Goal: Information Seeking & Learning: Learn about a topic

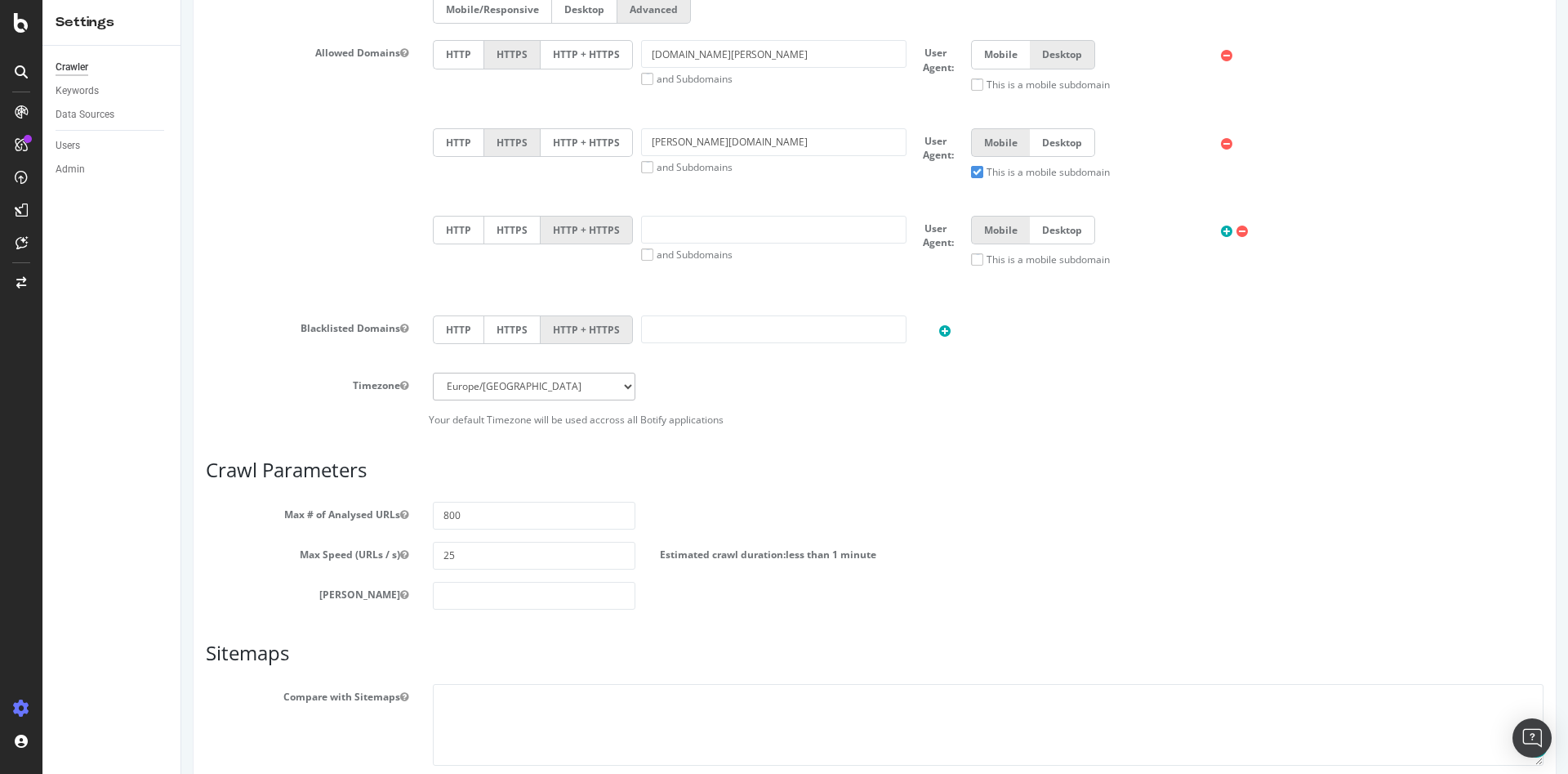
scroll to position [817, 0]
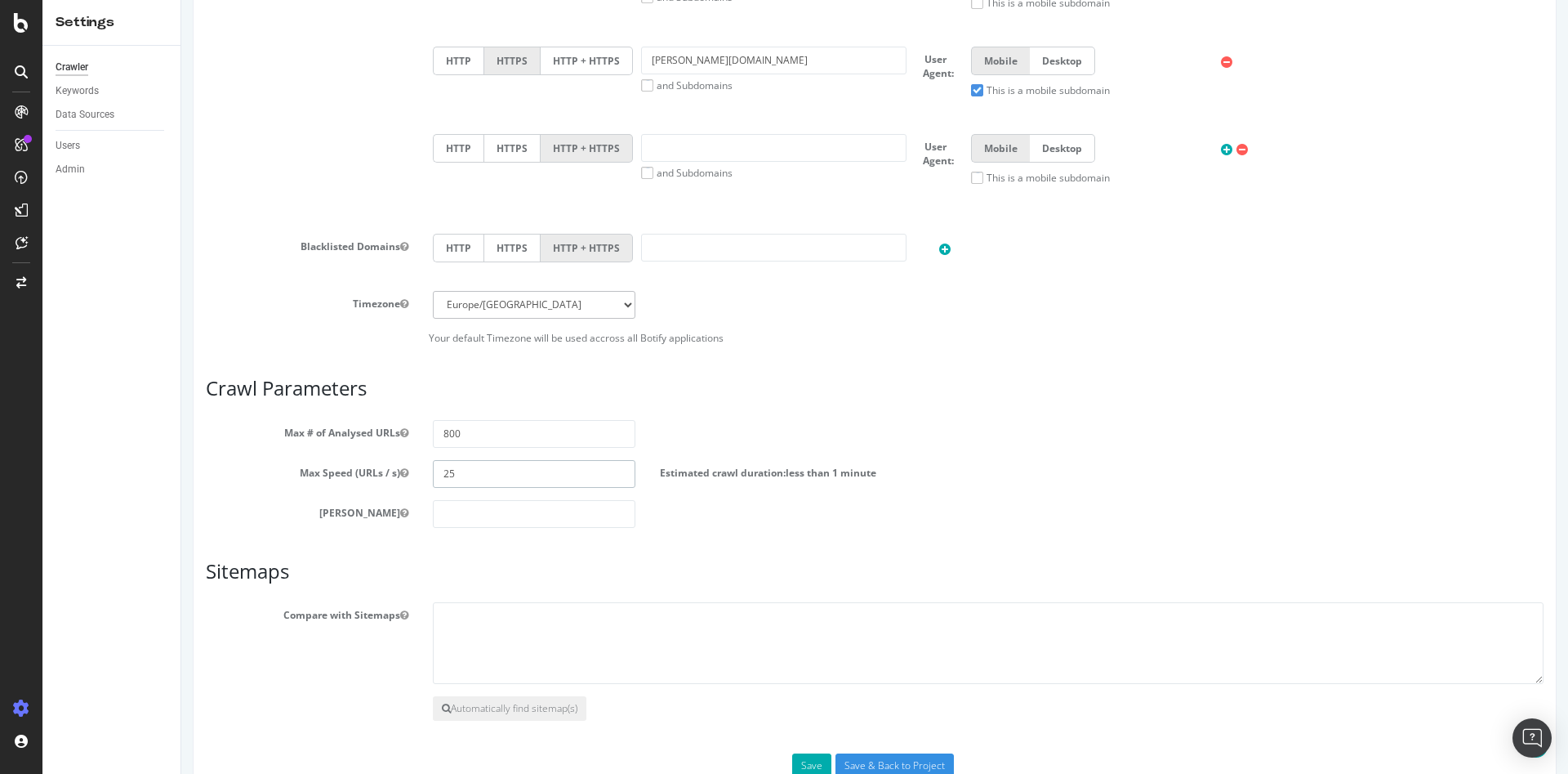
drag, startPoint x: 472, startPoint y: 467, endPoint x: 359, endPoint y: 471, distance: 113.1
click at [359, 471] on div "Max Speed (URLs / s) 25 Estimated crawl duration: less than 1 minute" at bounding box center [875, 474] width 1362 height 28
type input "10"
click at [817, 761] on button "Save" at bounding box center [812, 765] width 40 height 25
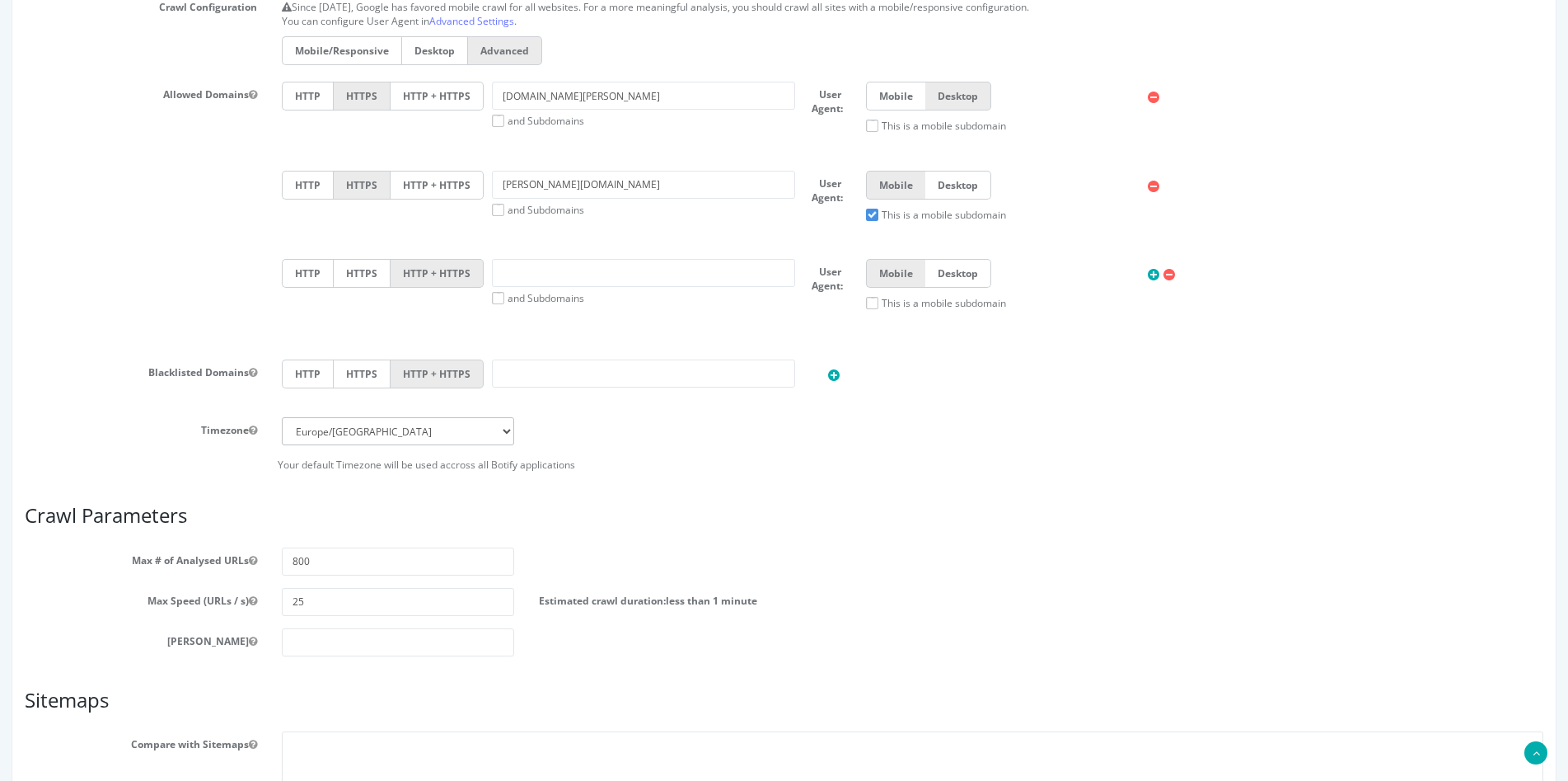
scroll to position [577, 0]
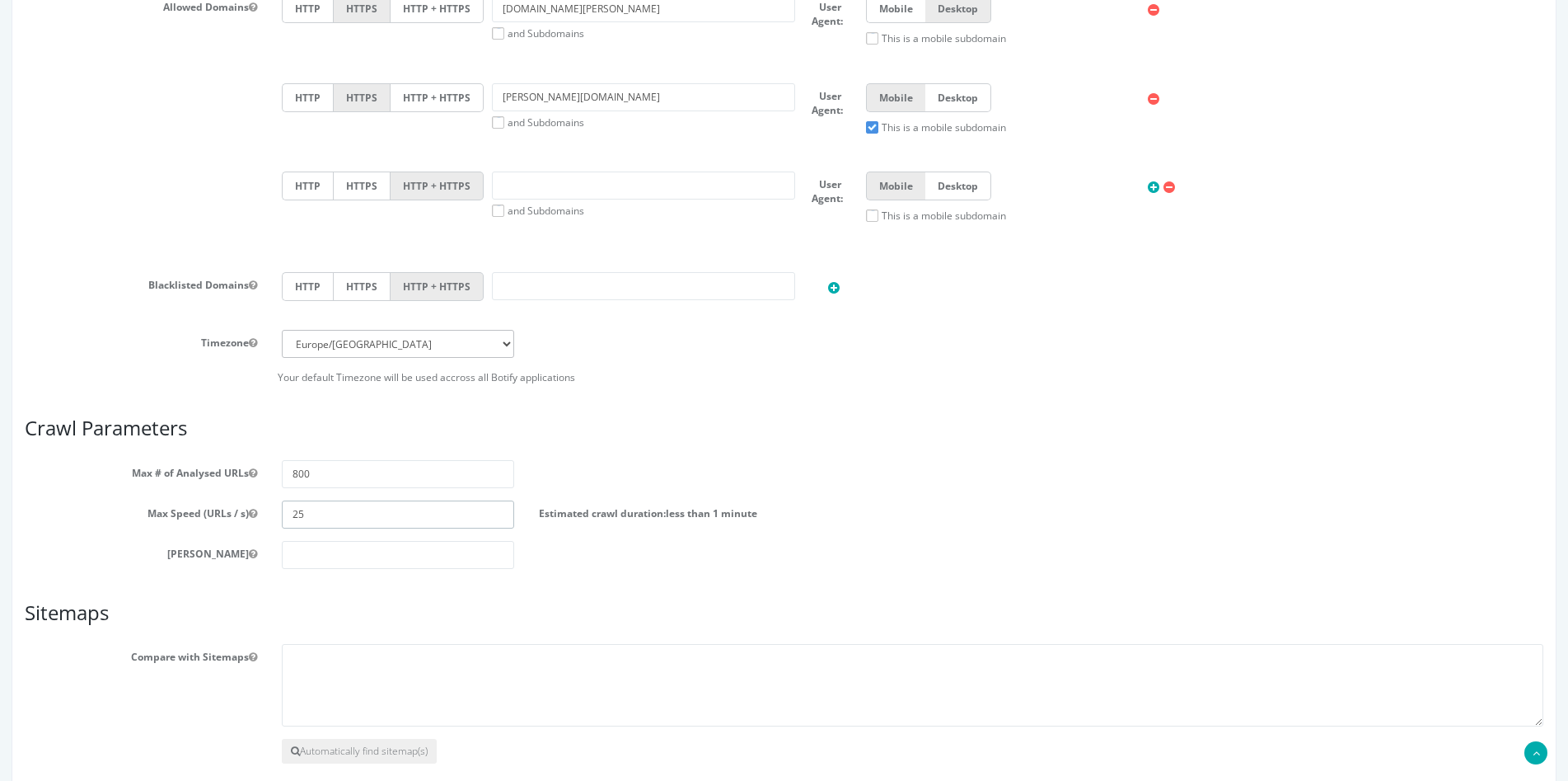
click at [305, 516] on input "25" at bounding box center [397, 514] width 233 height 28
drag, startPoint x: 308, startPoint y: 511, endPoint x: 257, endPoint y: 511, distance: 51.0
click at [257, 511] on div "Max Speed (URLs / s) 25 Estimated crawl duration: less than 1 minute" at bounding box center [784, 514] width 1544 height 28
type input "10"
click at [297, 596] on div "Scope Project Name Darty Full [Desktop Mobile] Start URLs https://www.darty.com…" at bounding box center [784, 181] width 1519 height 1280
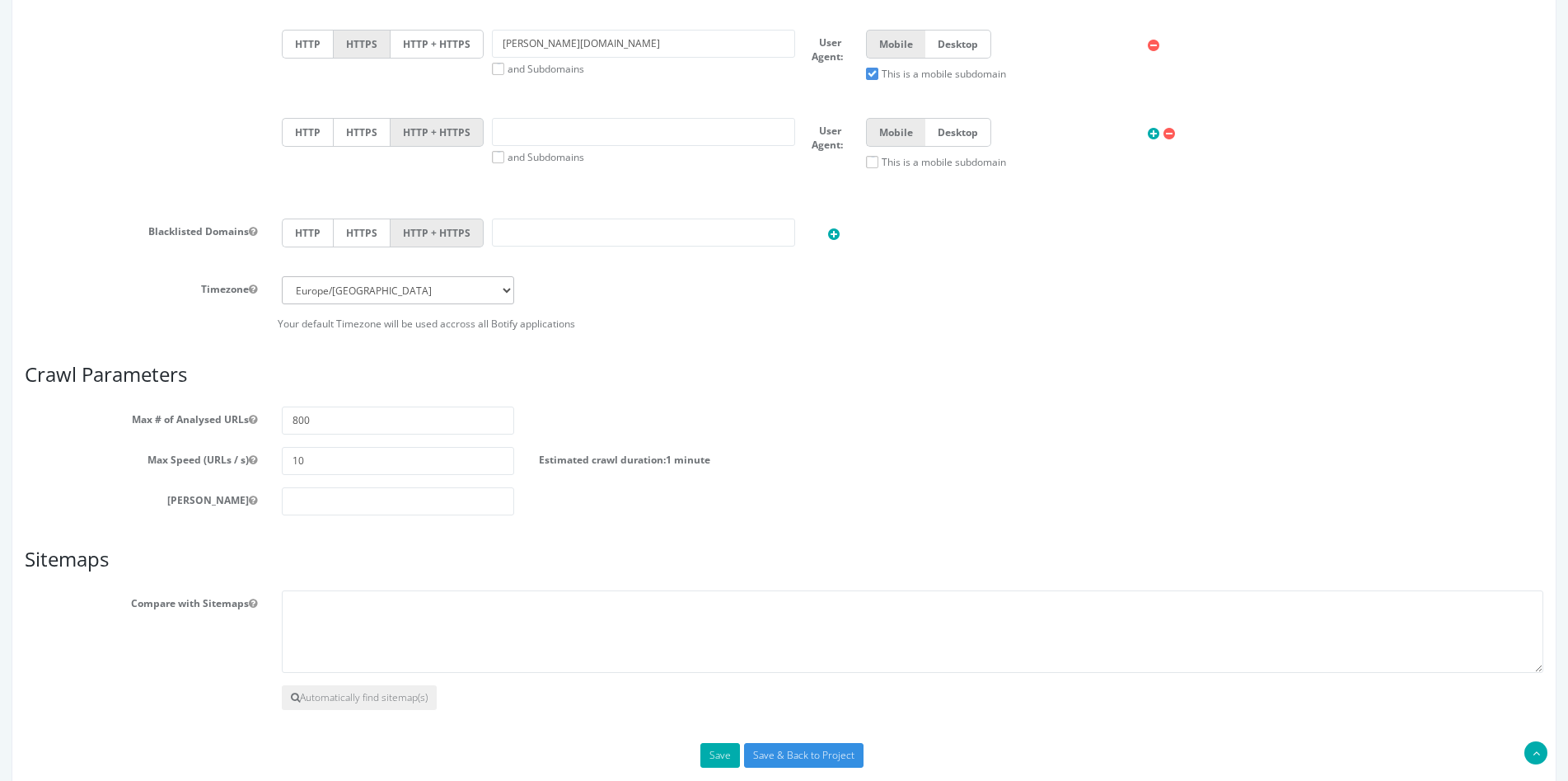
scroll to position [659, 0]
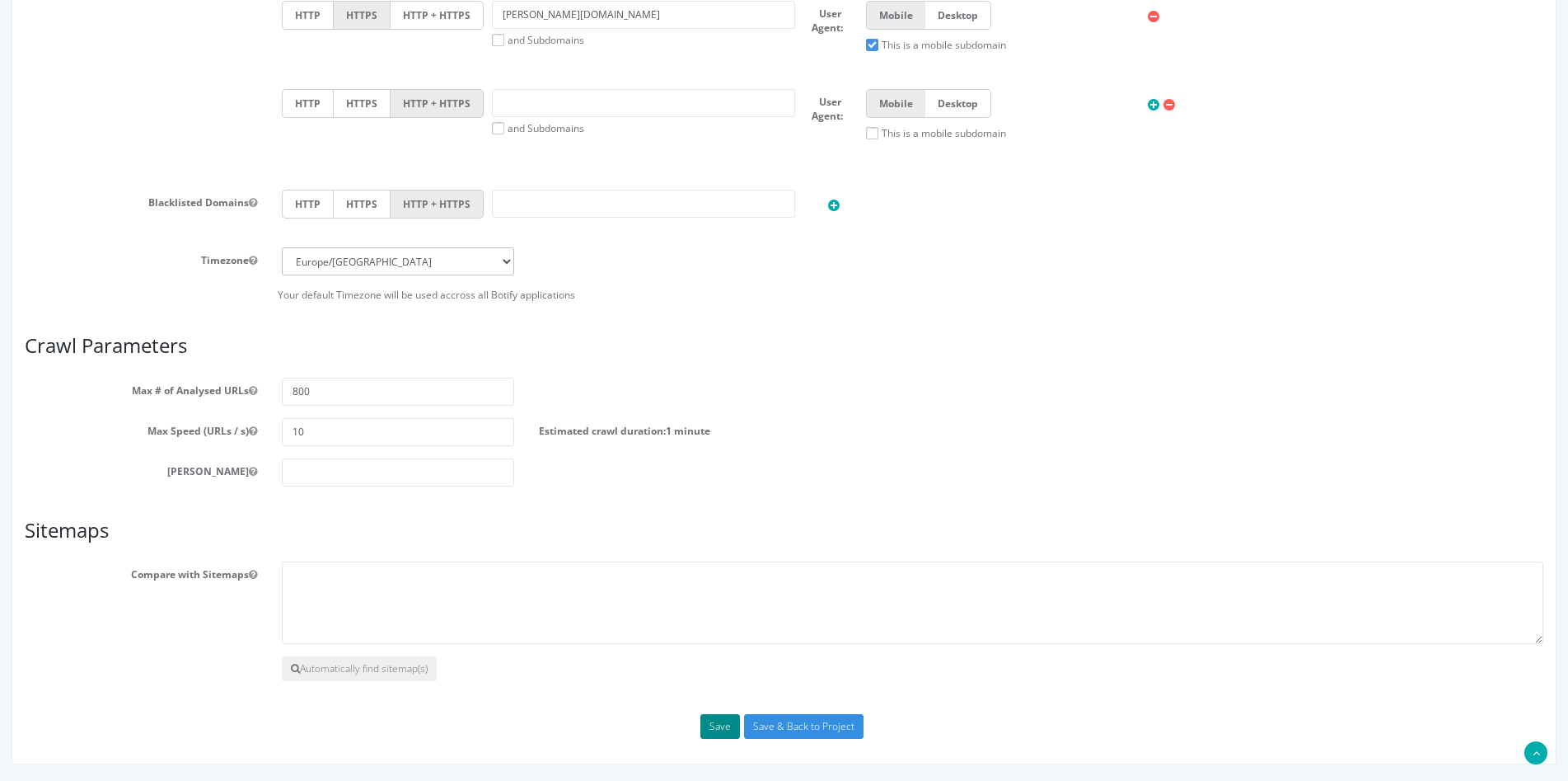
drag, startPoint x: 711, startPoint y: 733, endPoint x: 719, endPoint y: 724, distance: 12.0
click at [712, 733] on button "Save" at bounding box center [720, 726] width 40 height 25
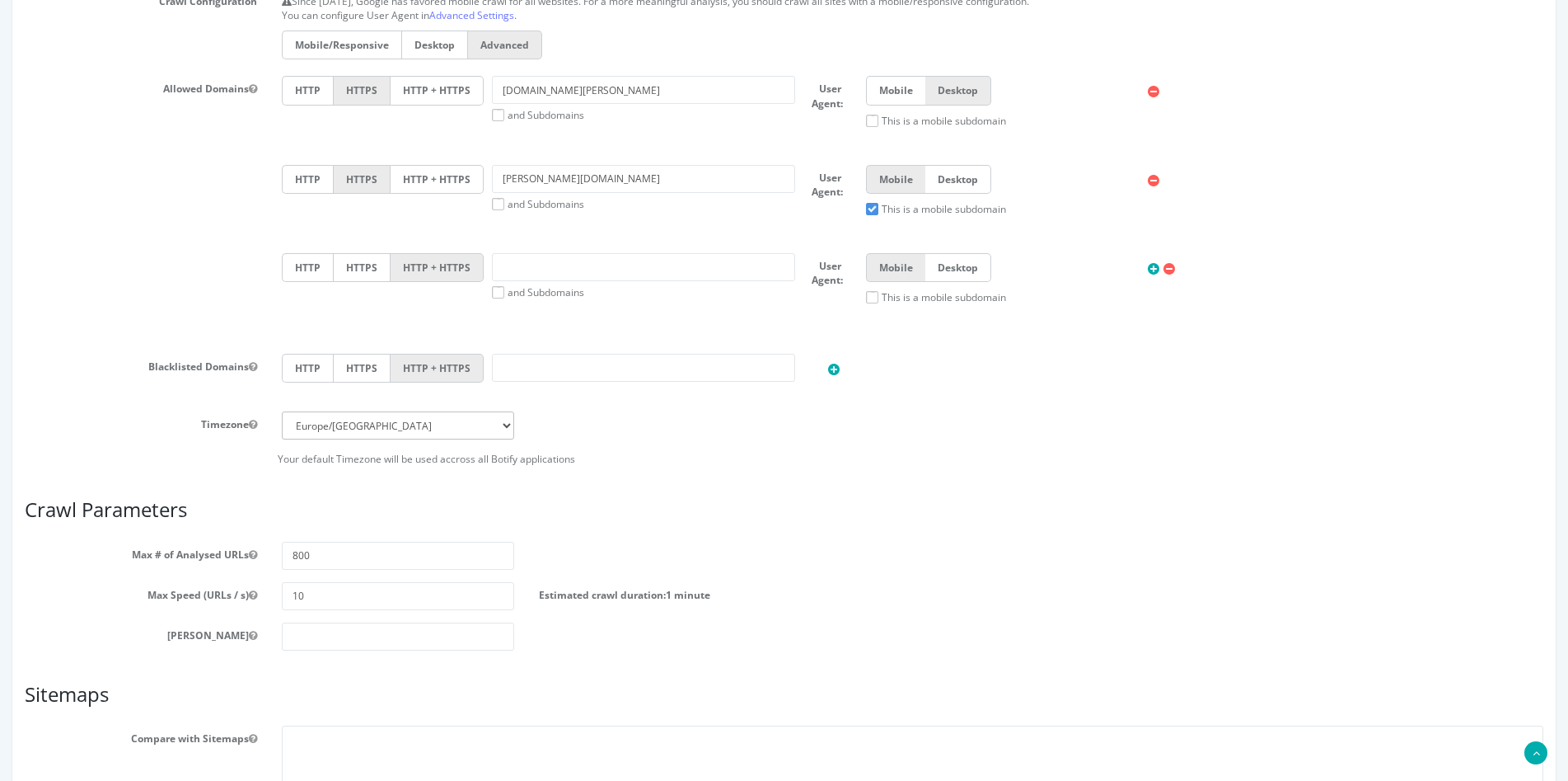
scroll to position [788, 0]
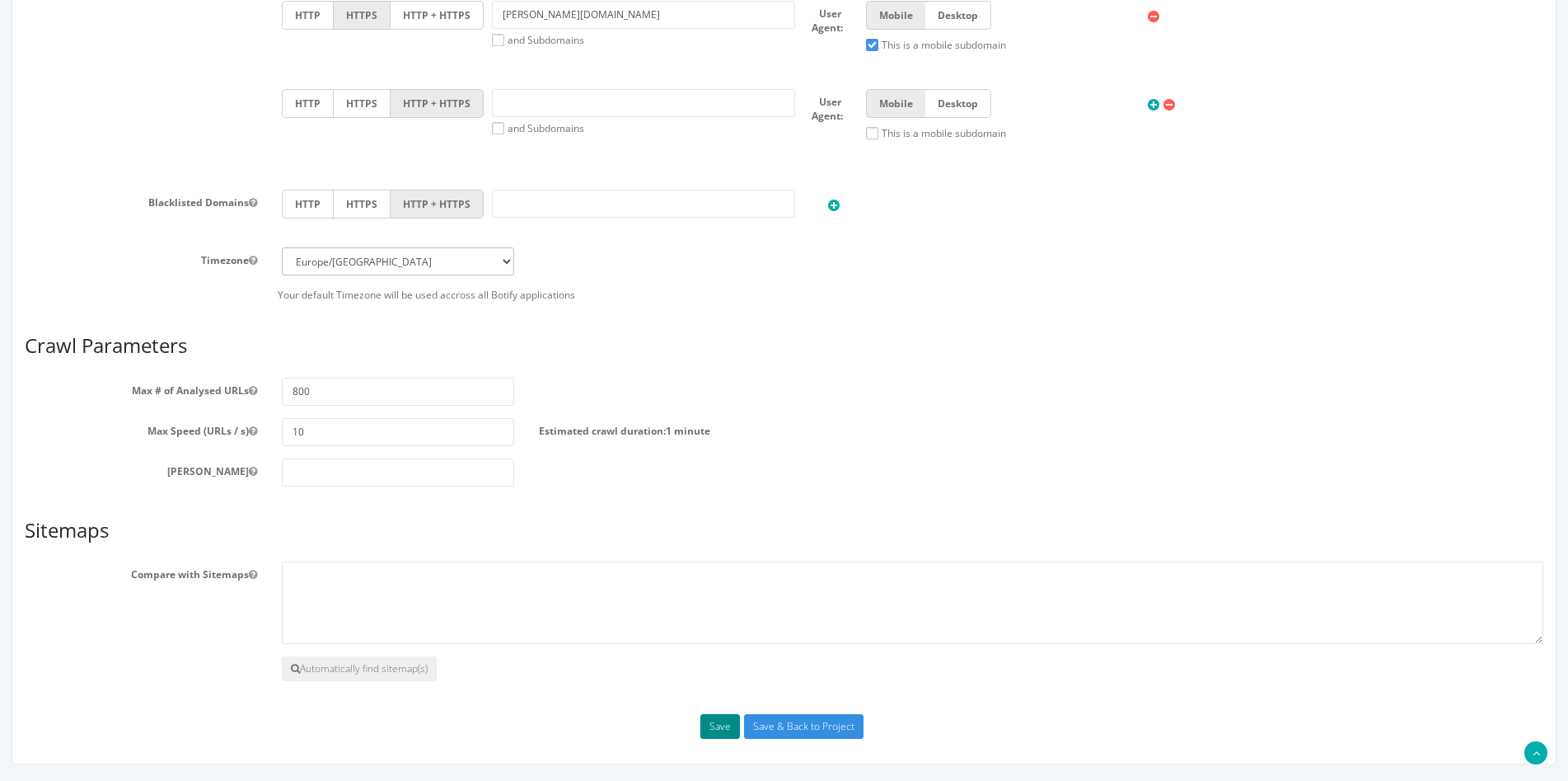
click at [729, 733] on button "Save" at bounding box center [720, 726] width 40 height 25
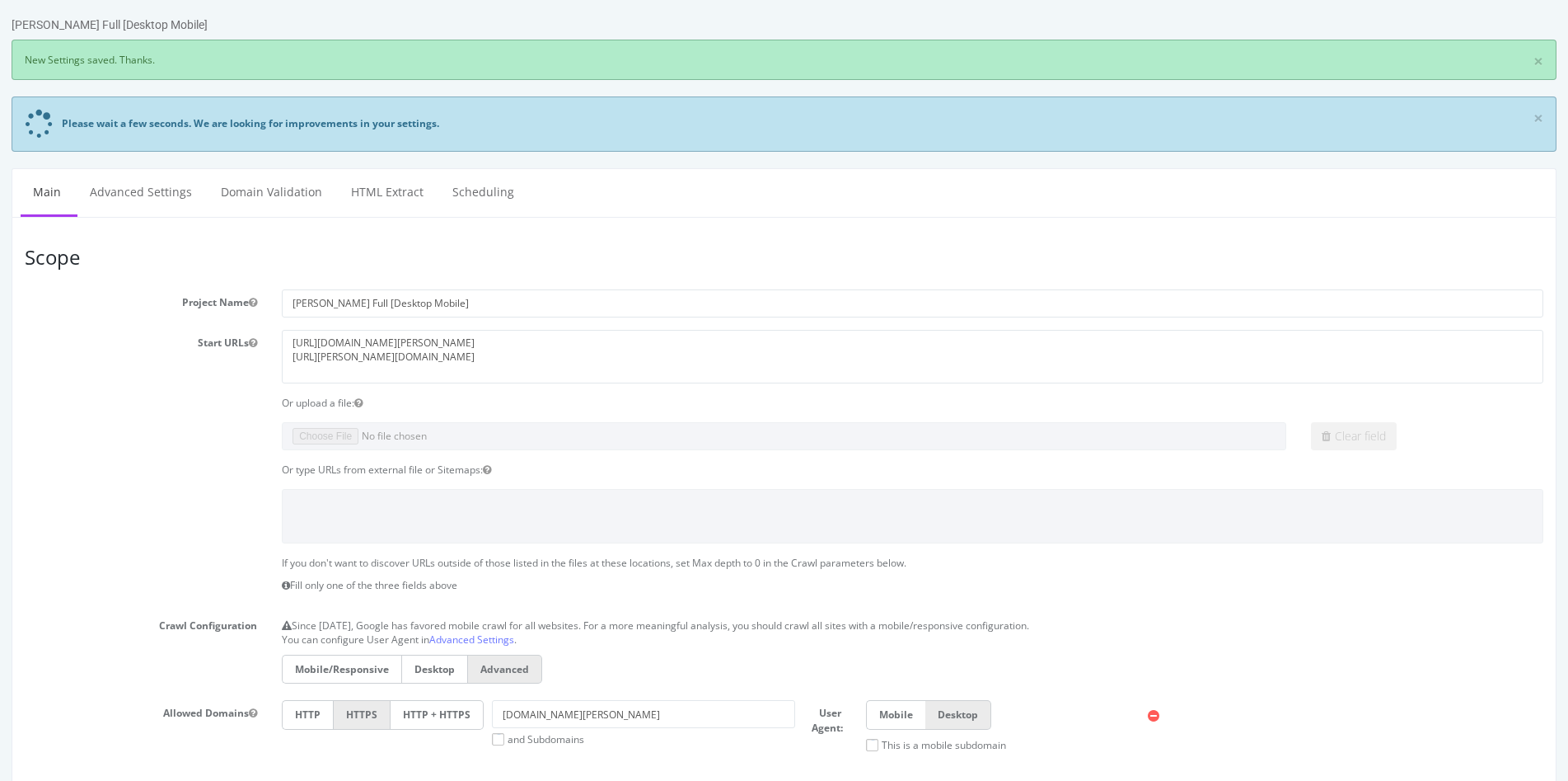
click at [44, 641] on div "Crawl Configuration Since September 2020, Google has favored mobile crawl for a…" at bounding box center [784, 649] width 1544 height 75
click at [4, 167] on div "Darty Full [Desktop Mobile] × New Settings saved. Thanks. Please wait a few sec…" at bounding box center [784, 784] width 1568 height 1535
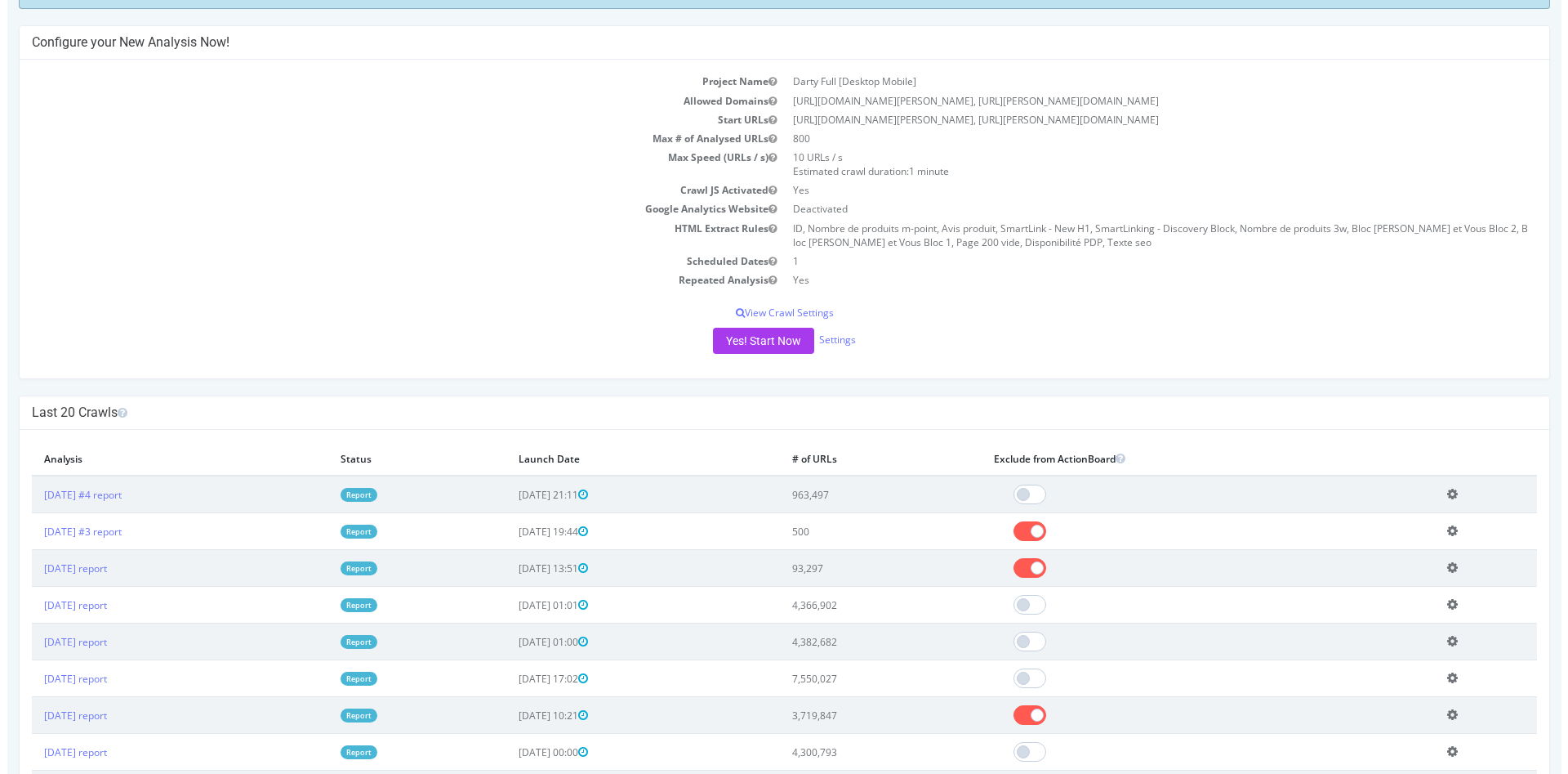
scroll to position [245, 0]
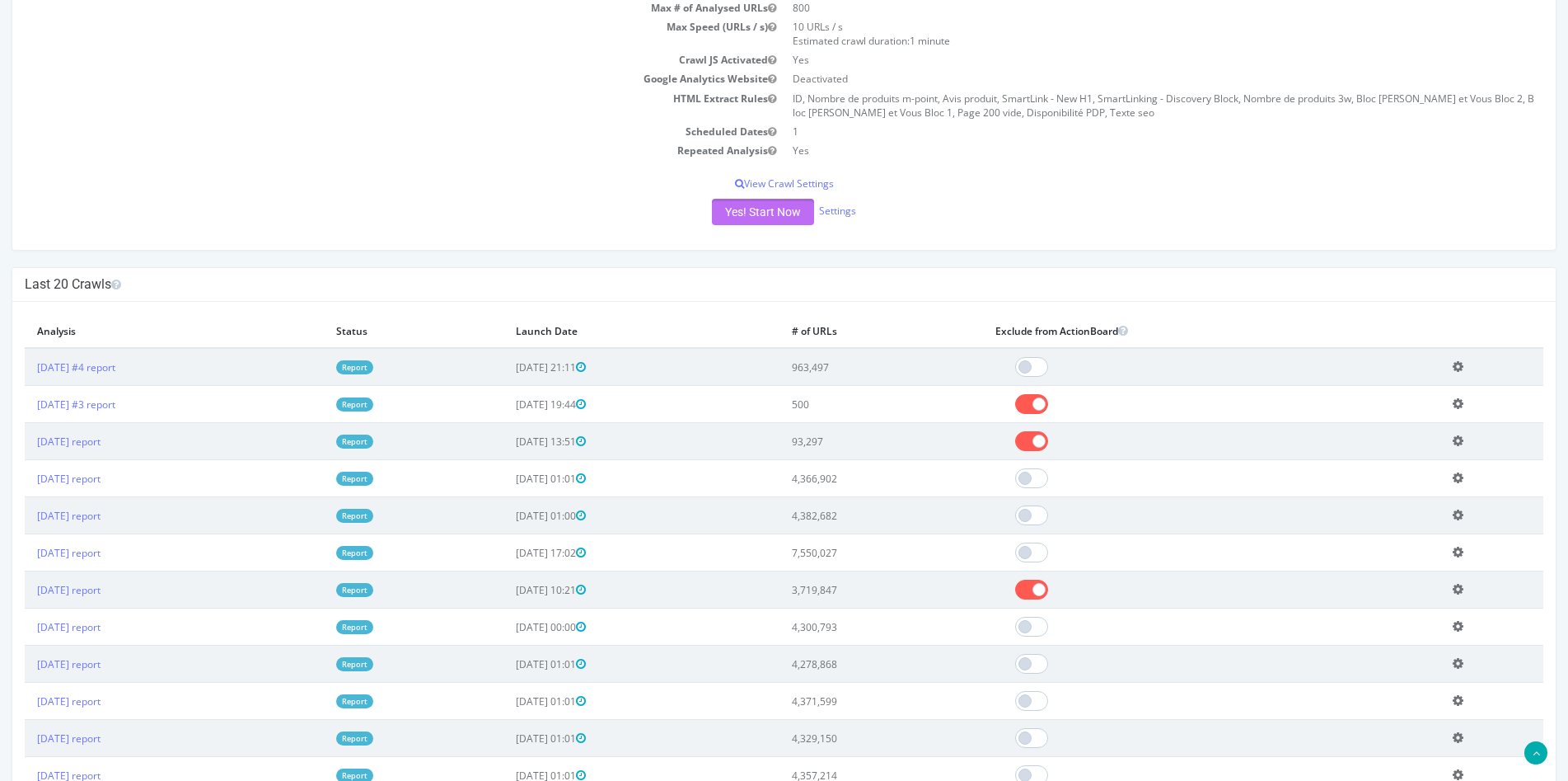
click at [772, 223] on button "Yes! Start Now" at bounding box center [763, 212] width 102 height 26
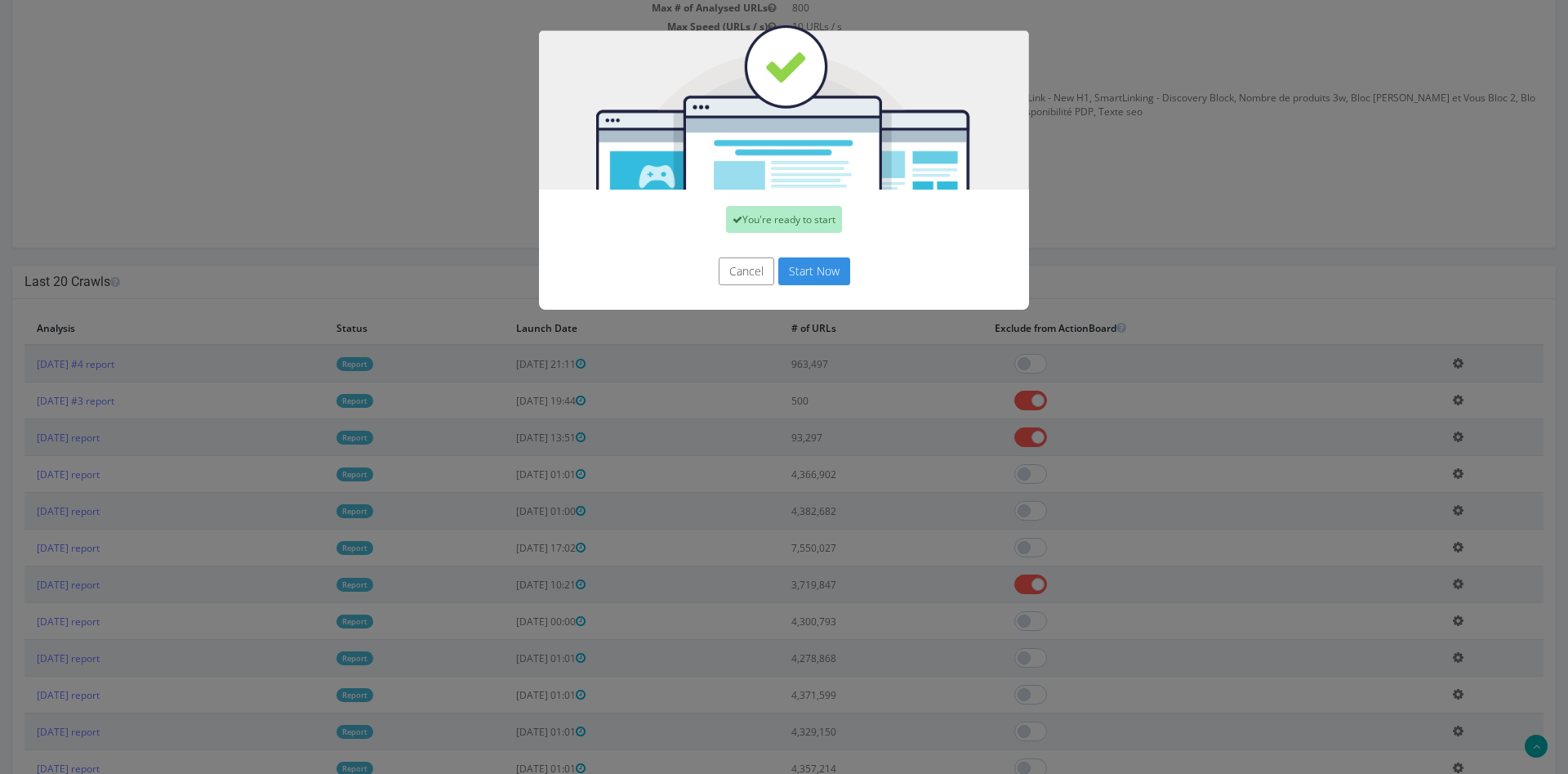
click at [811, 272] on button "Start Now" at bounding box center [814, 271] width 72 height 28
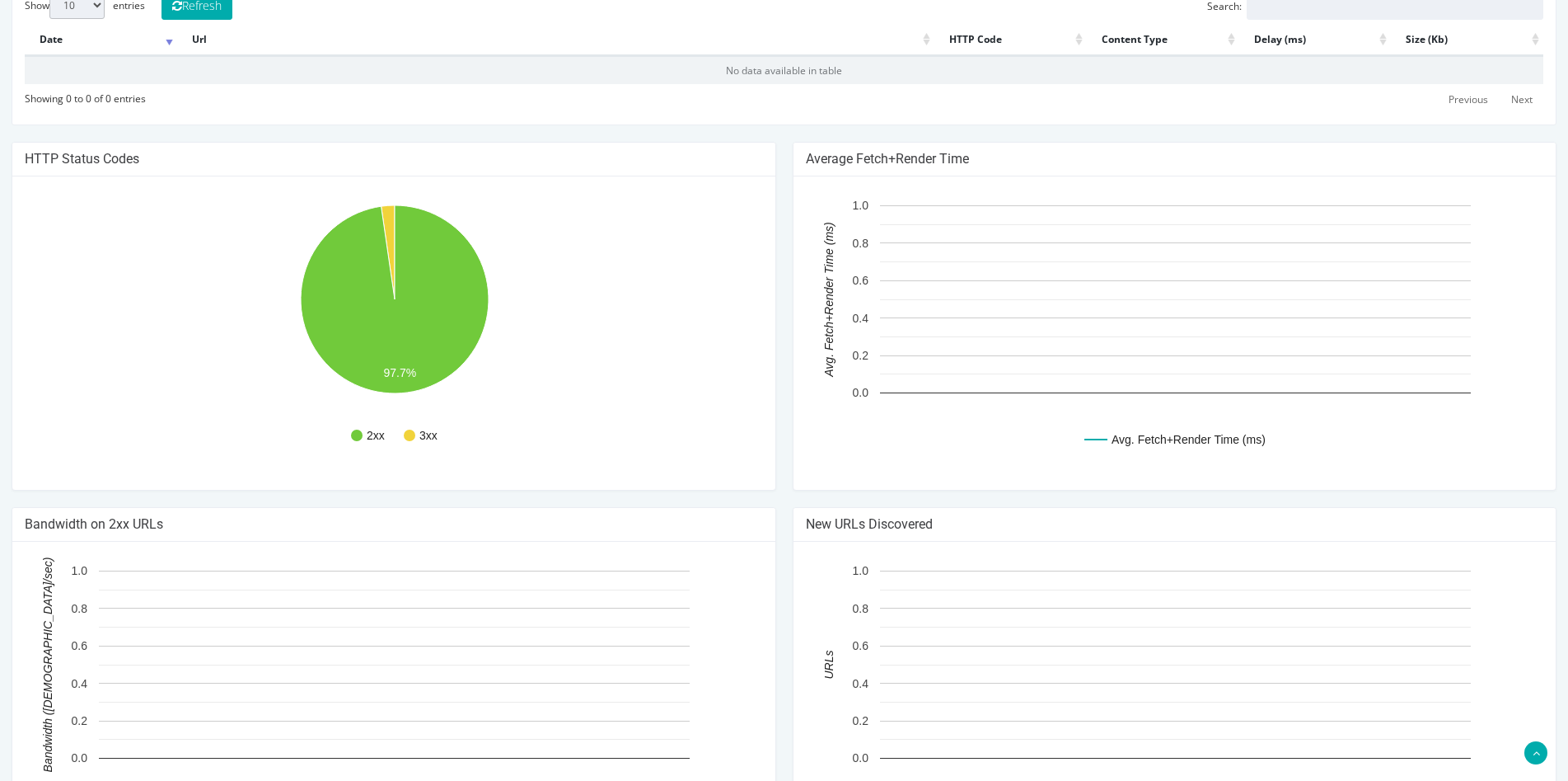
scroll to position [764, 0]
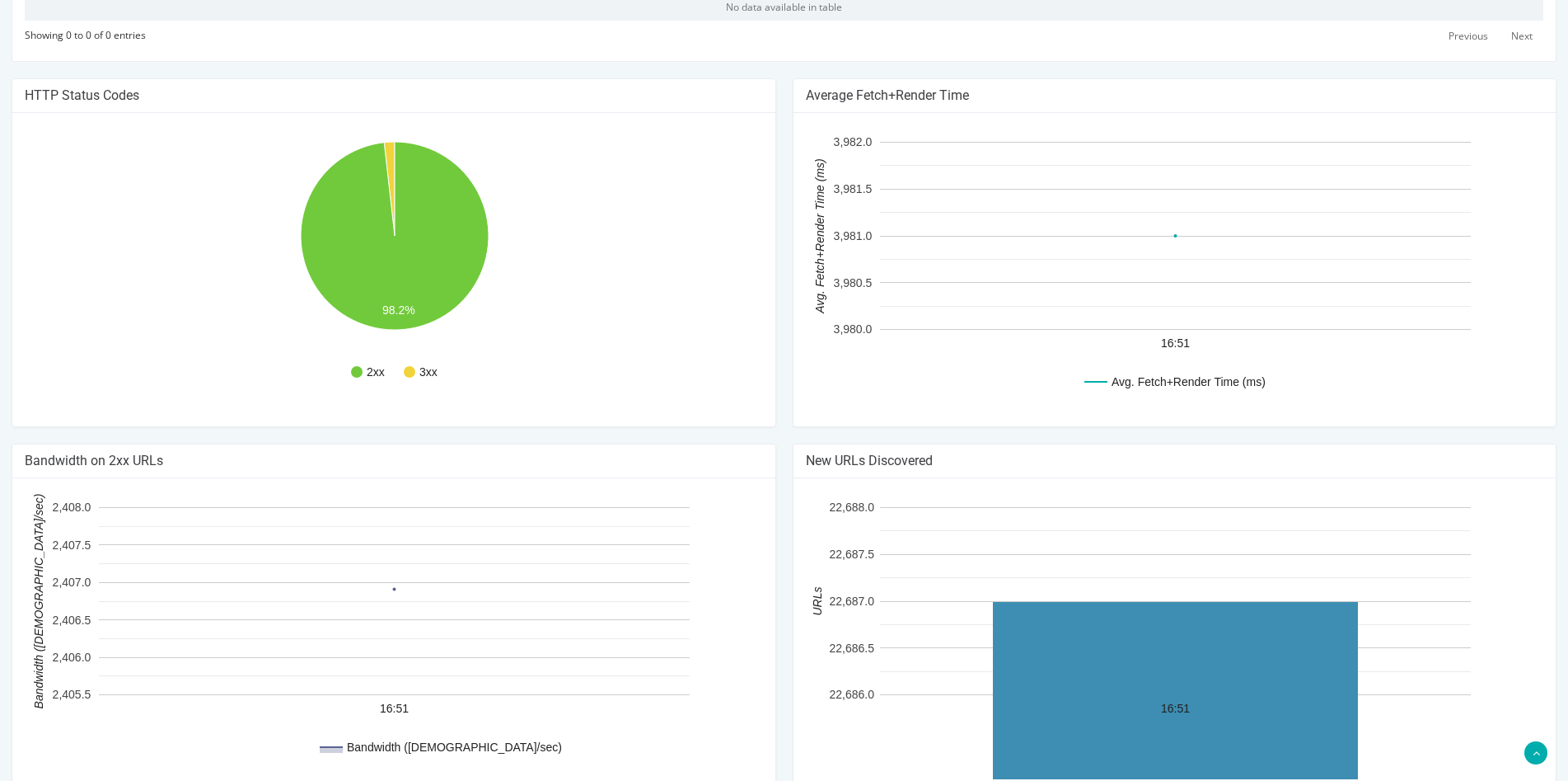
click at [7, 224] on div "HTTP Status Codes 2xx 3xx 98.2% Http Code Urls 2xx 606 3xx 11 4xx 0 5xx 0 Netwo…" at bounding box center [393, 261] width 781 height 366
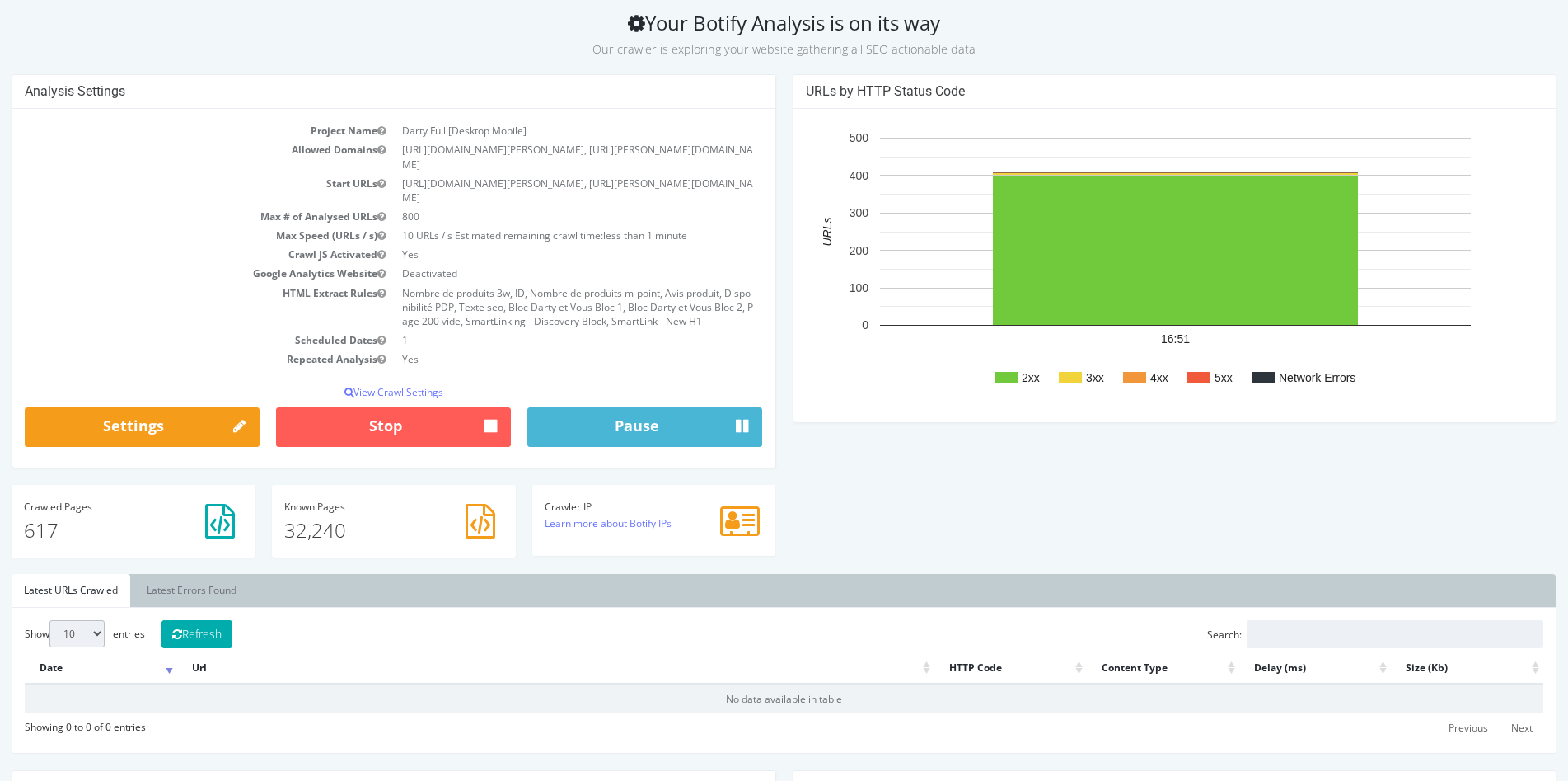
scroll to position [0, 0]
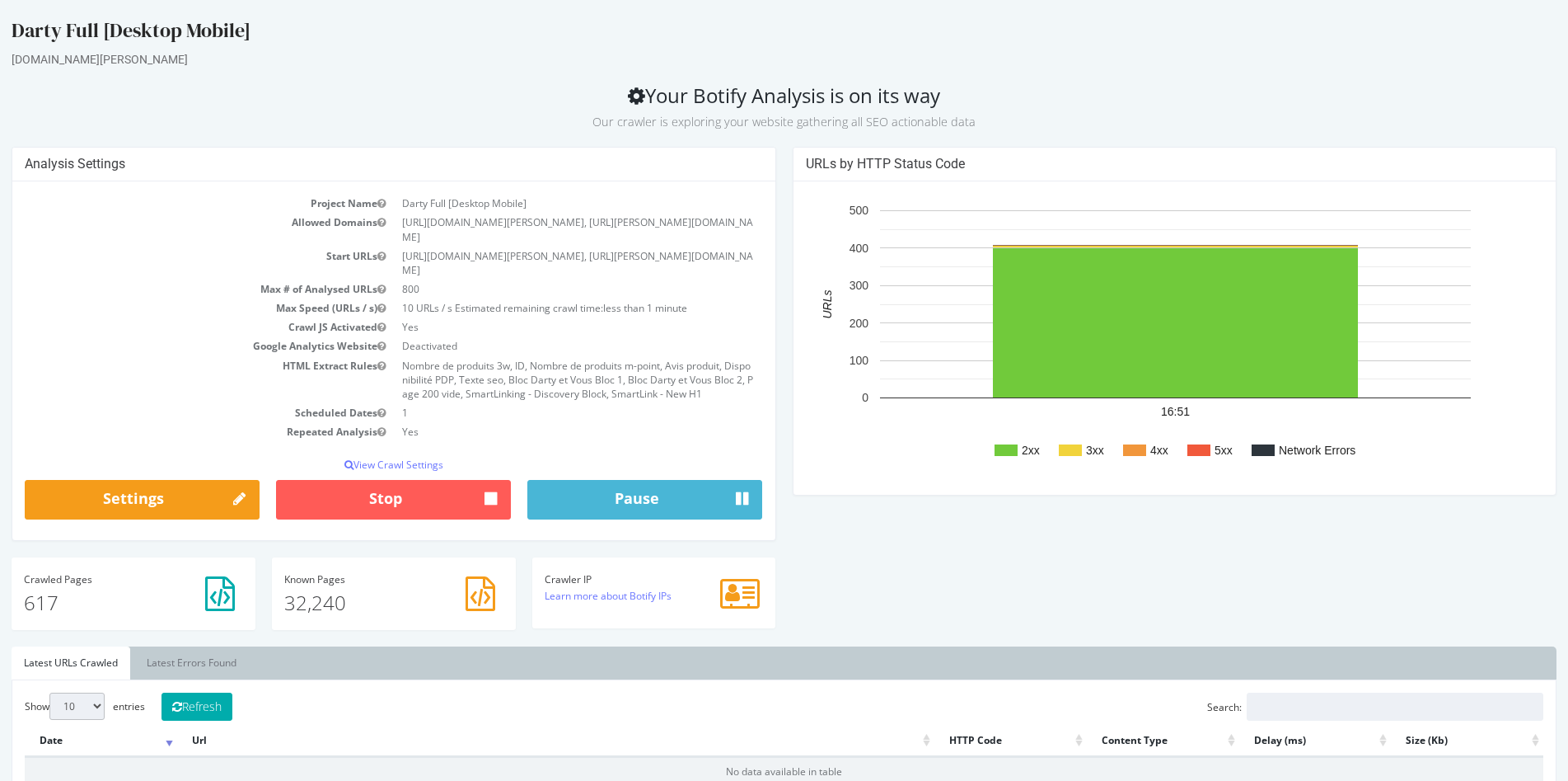
click at [18, 31] on div "Darty Full [Desktop Mobile]" at bounding box center [784, 34] width 1545 height 35
click at [0, 37] on div "Darty Full [Desktop Mobile] www.darty.com Your Botify Analysis is on its way Ou…" at bounding box center [784, 795] width 1568 height 1556
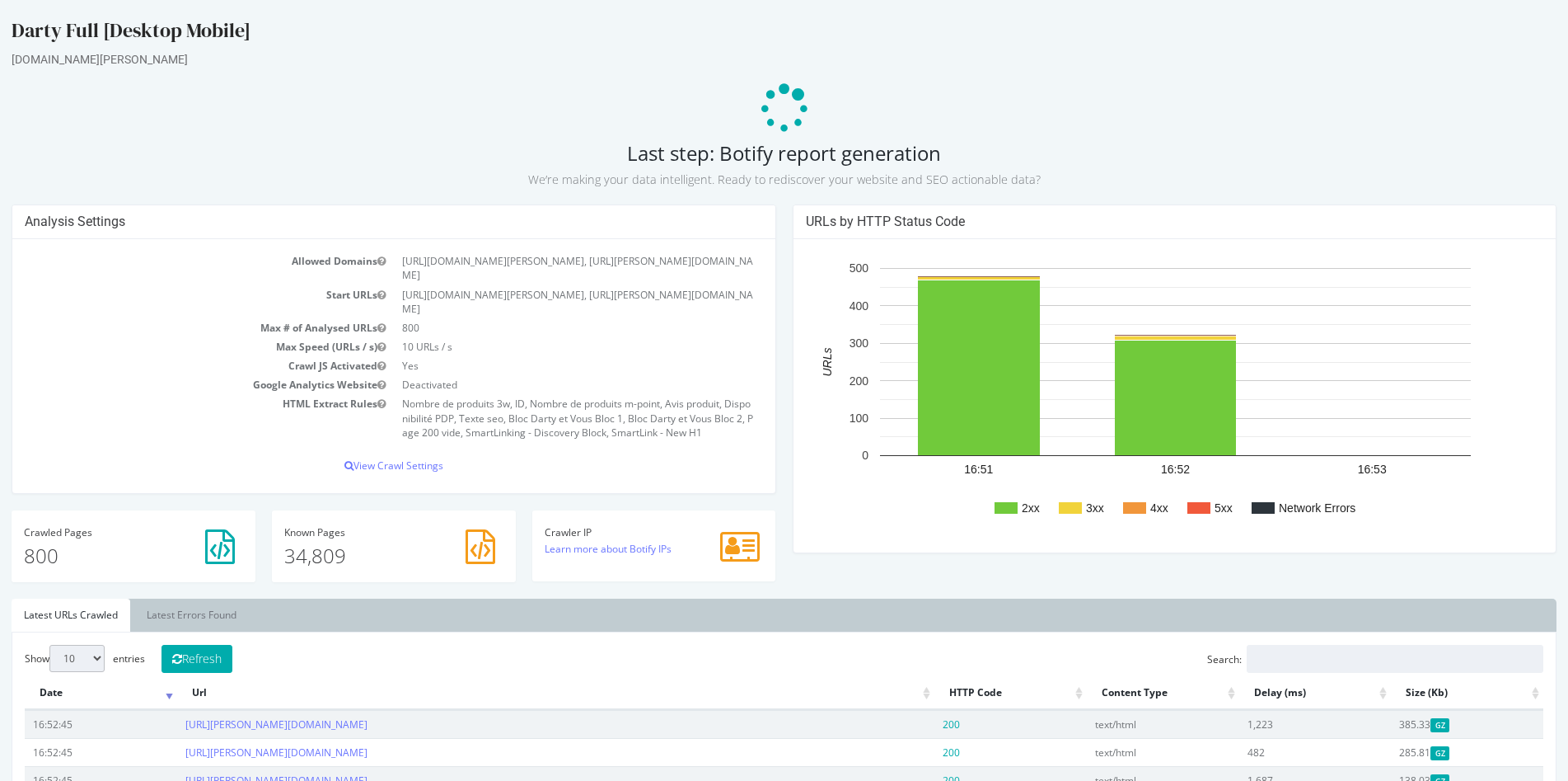
scroll to position [412, 0]
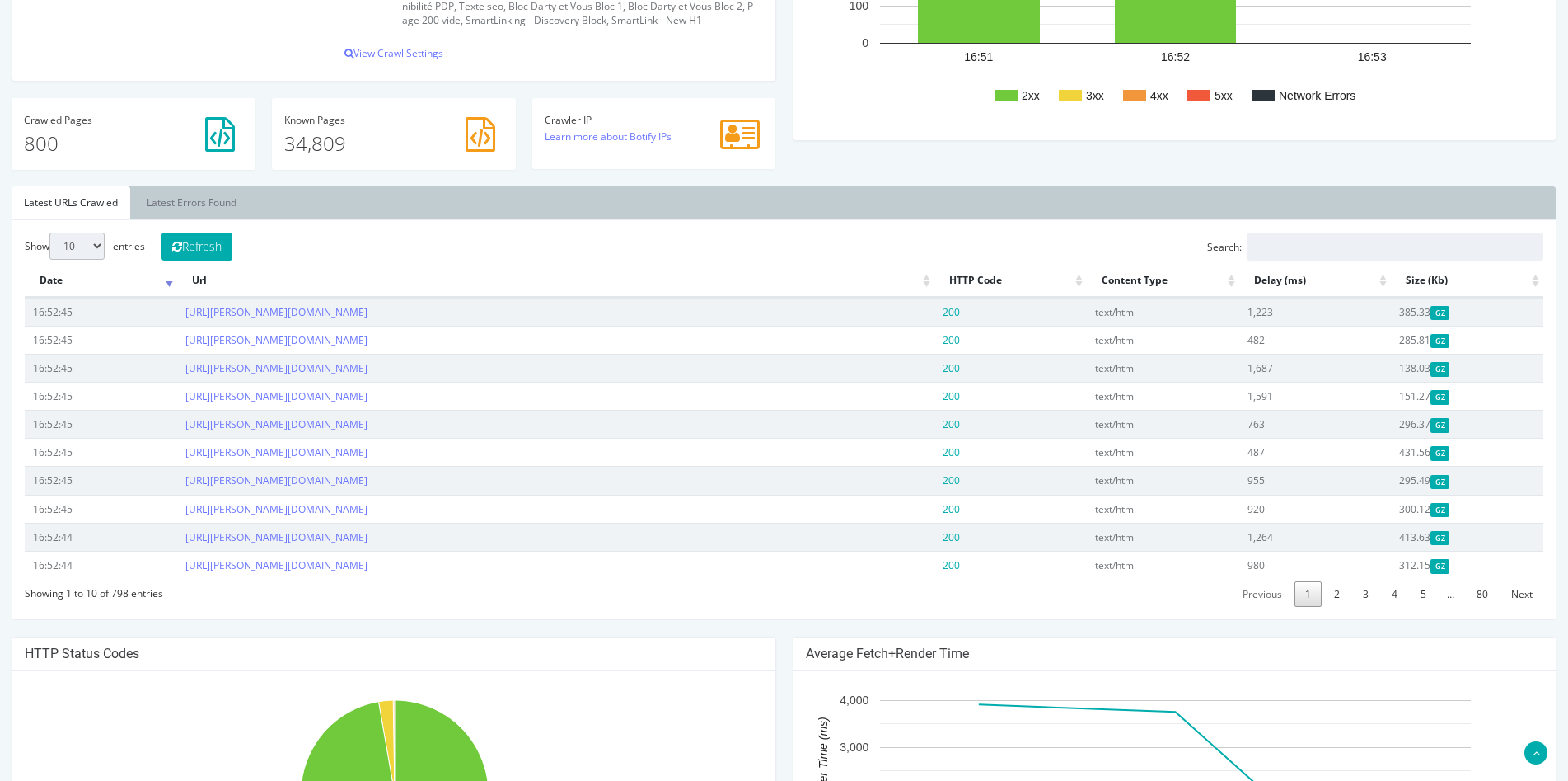
click at [979, 265] on th "HTTP Code" at bounding box center [1011, 281] width 153 height 32
click at [963, 265] on th "HTTP Code" at bounding box center [1011, 281] width 153 height 32
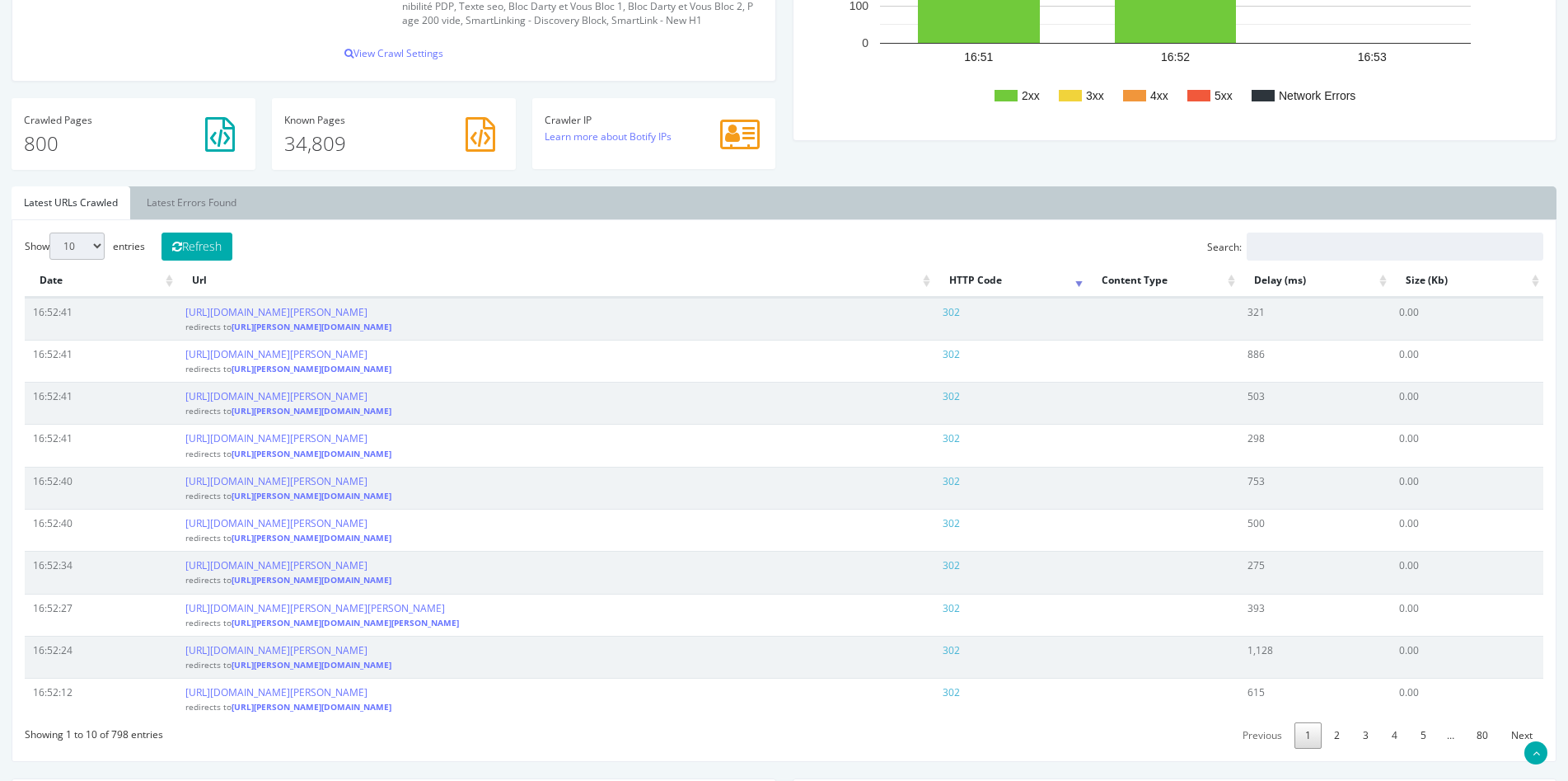
click at [987, 265] on th "HTTP Code" at bounding box center [1011, 281] width 153 height 32
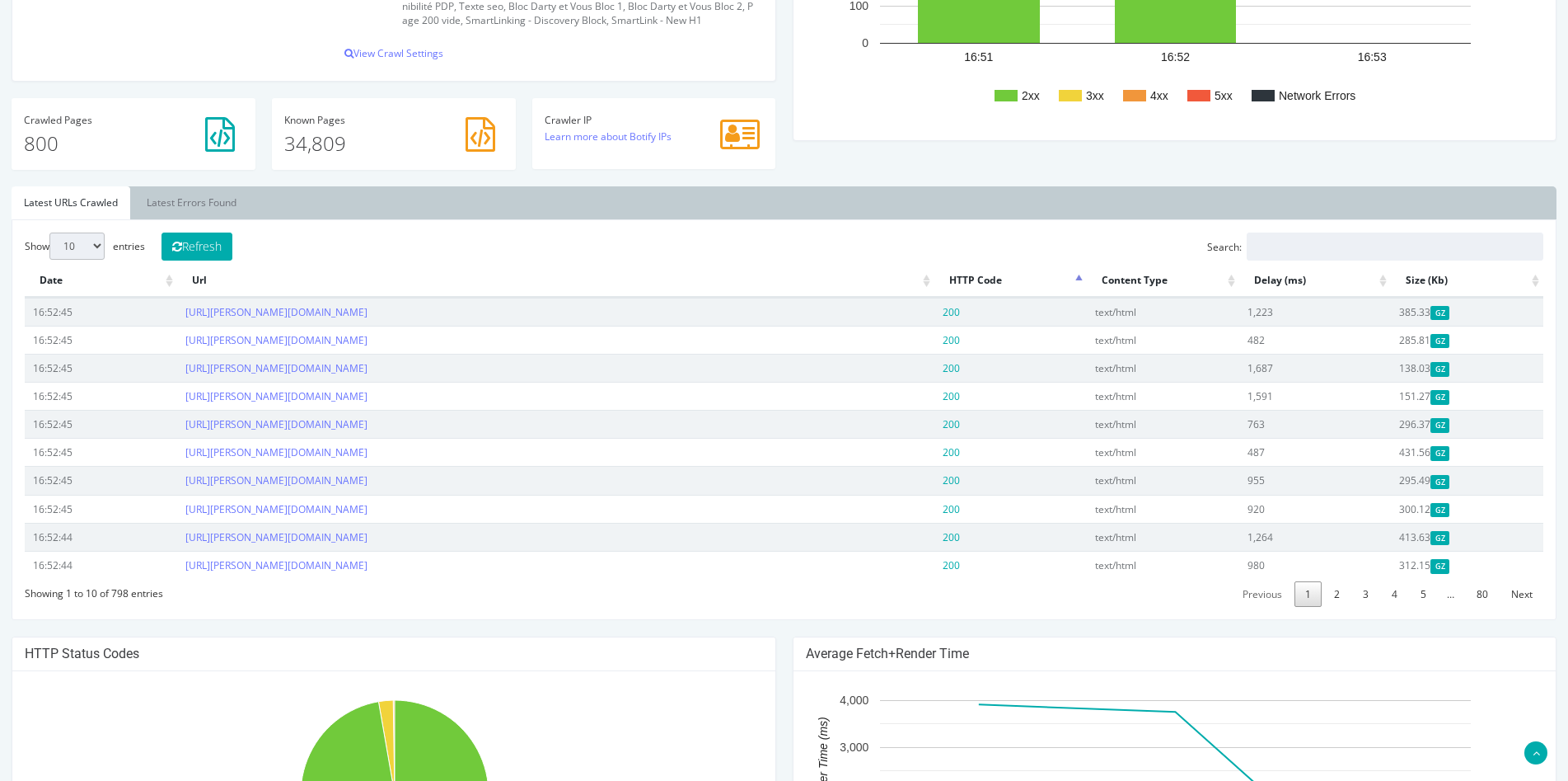
click at [987, 265] on th "HTTP Code" at bounding box center [1011, 281] width 153 height 32
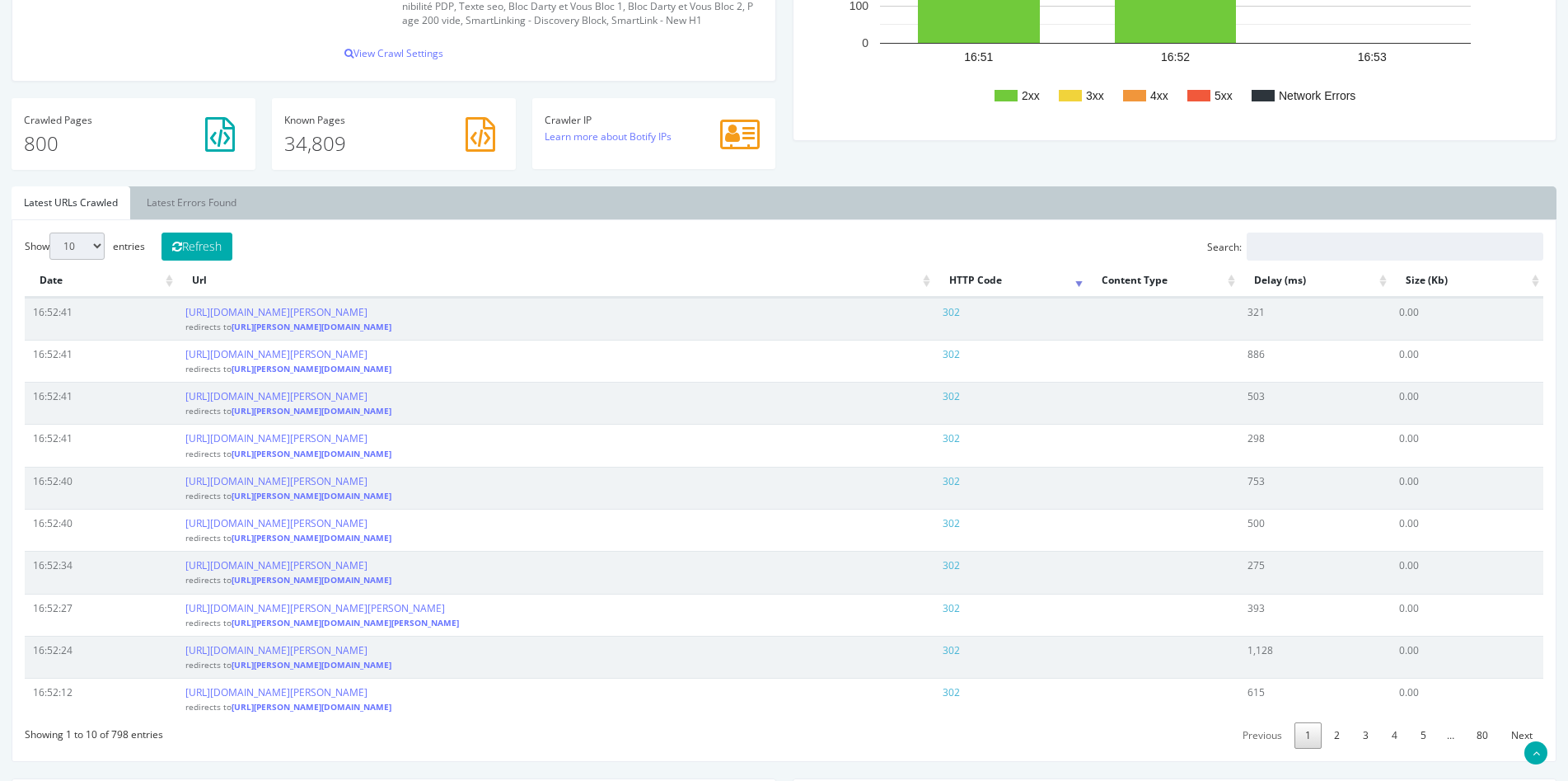
click at [985, 265] on th "HTTP Code" at bounding box center [1011, 281] width 153 height 32
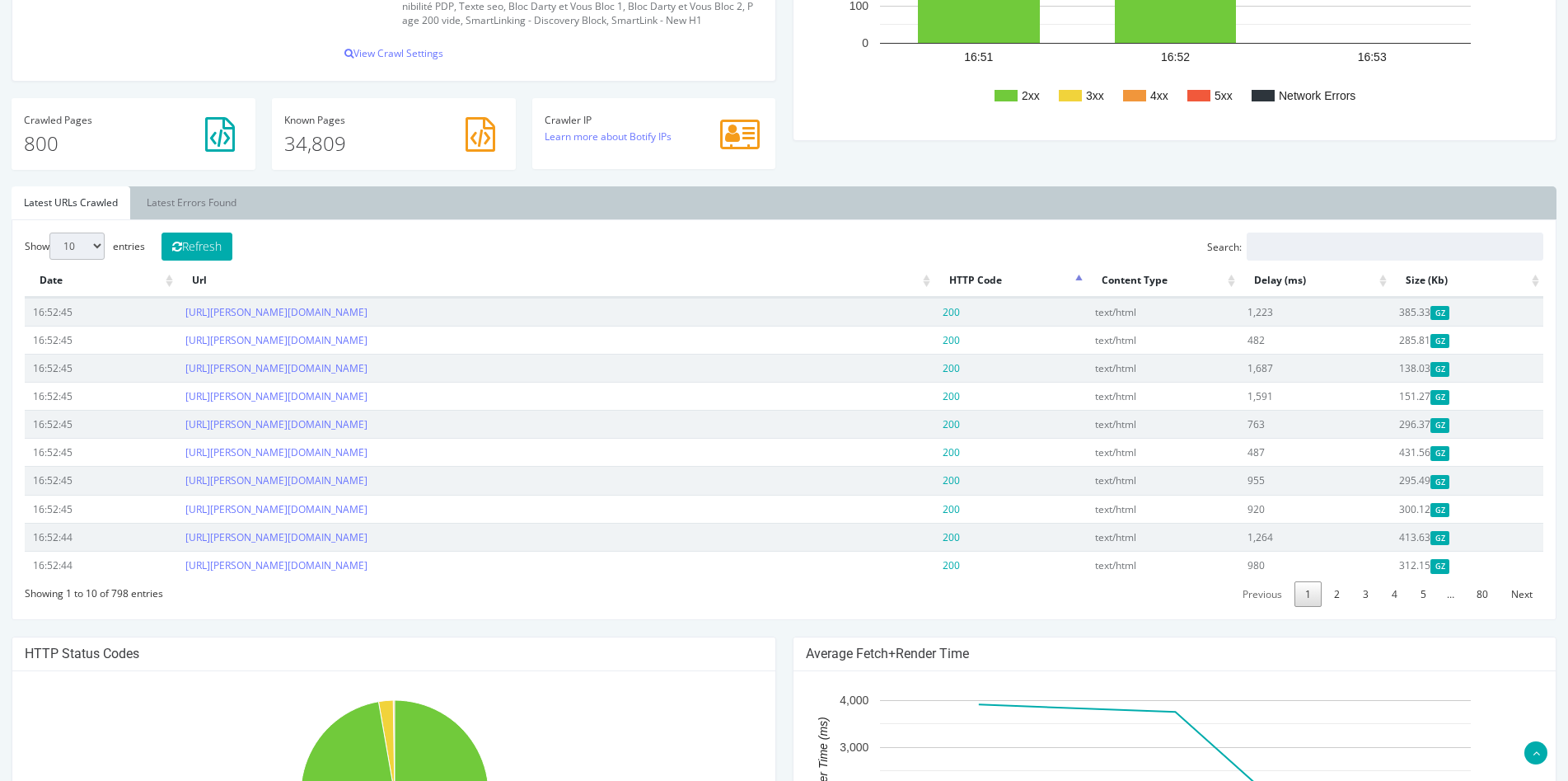
click at [984, 265] on th "HTTP Code" at bounding box center [1011, 281] width 153 height 32
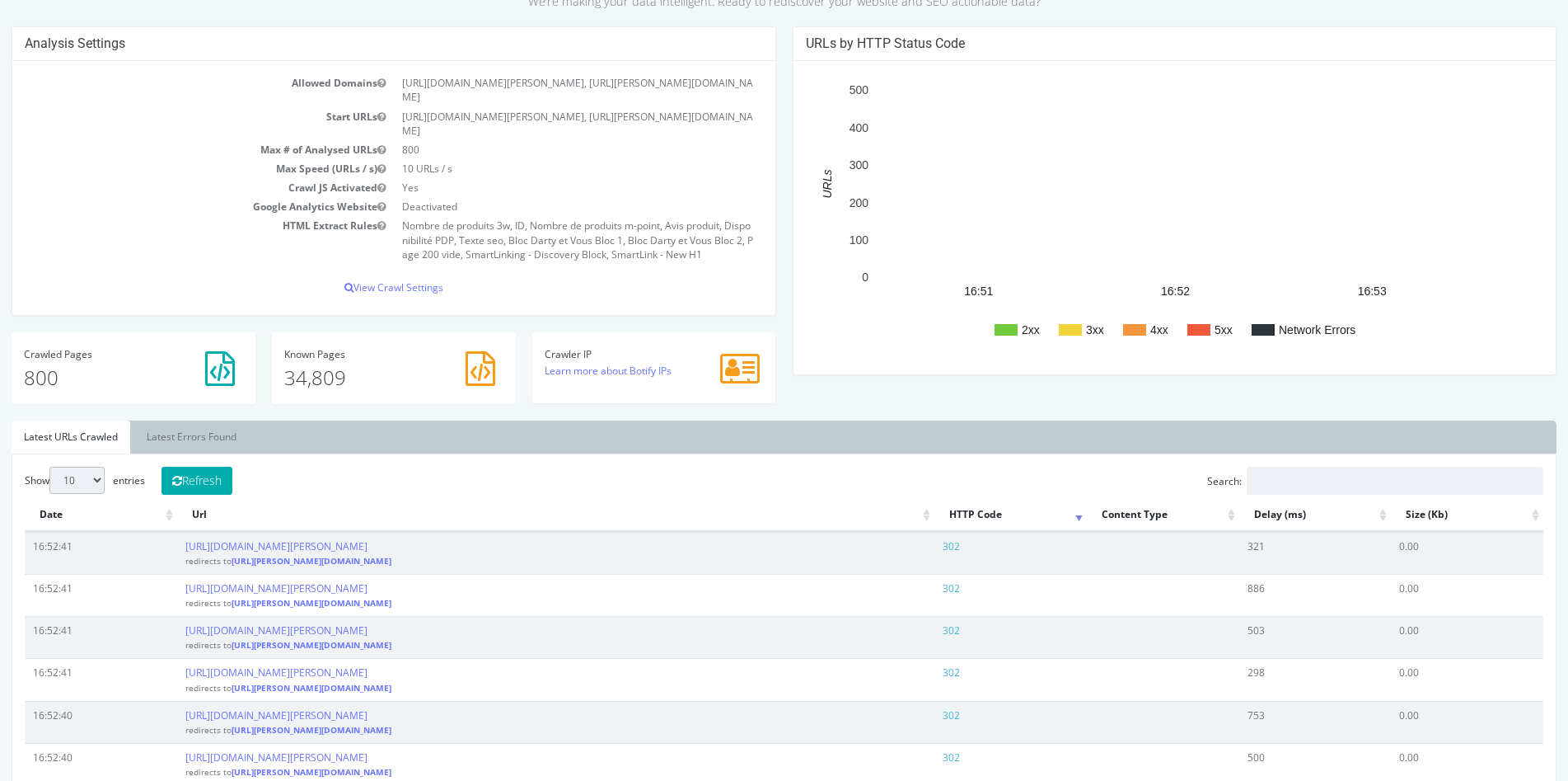
scroll to position [0, 0]
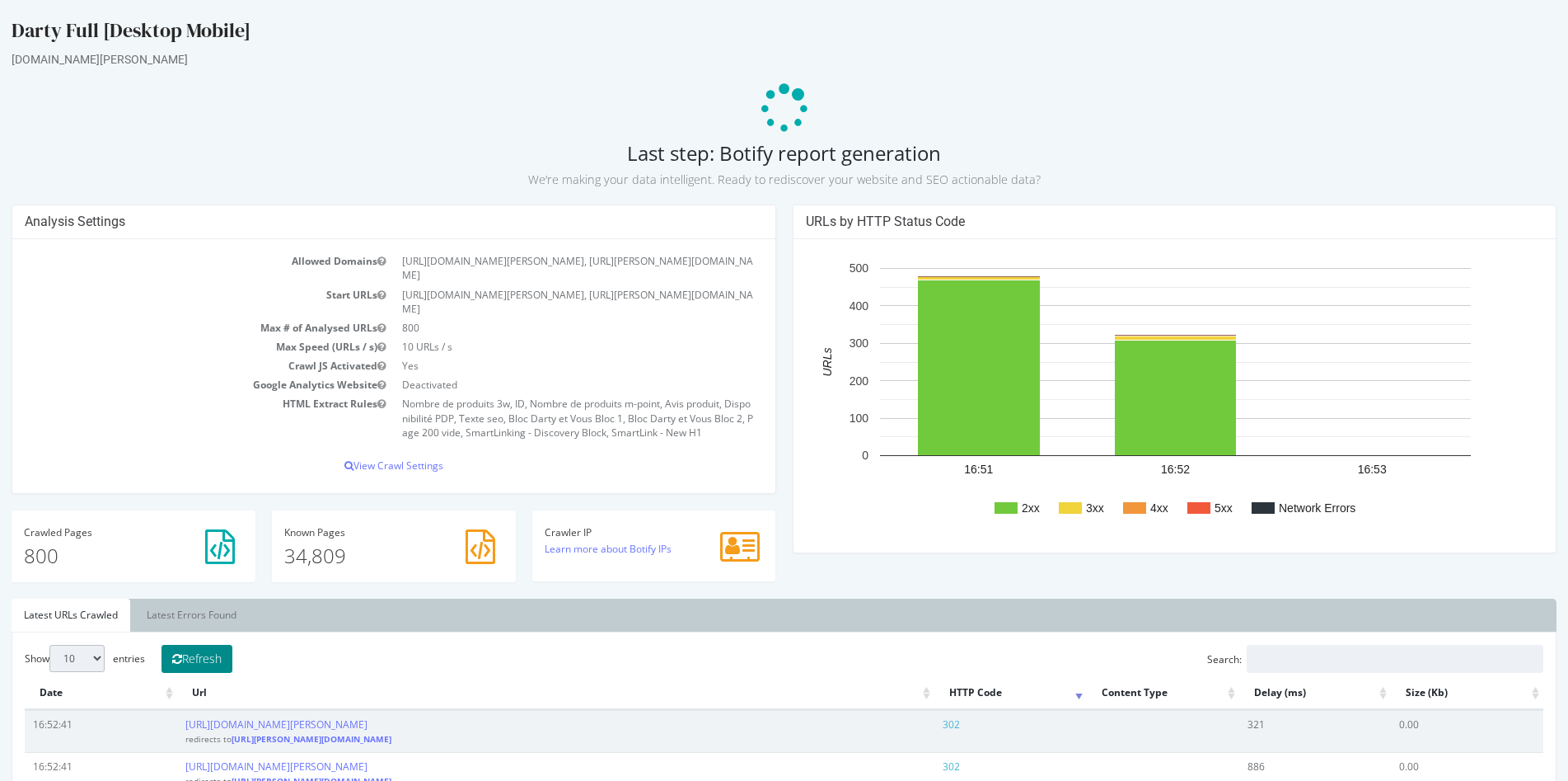
click at [219, 644] on button "Refresh" at bounding box center [197, 658] width 71 height 28
click at [237, 598] on link "Latest Errors Found" at bounding box center [192, 614] width 115 height 33
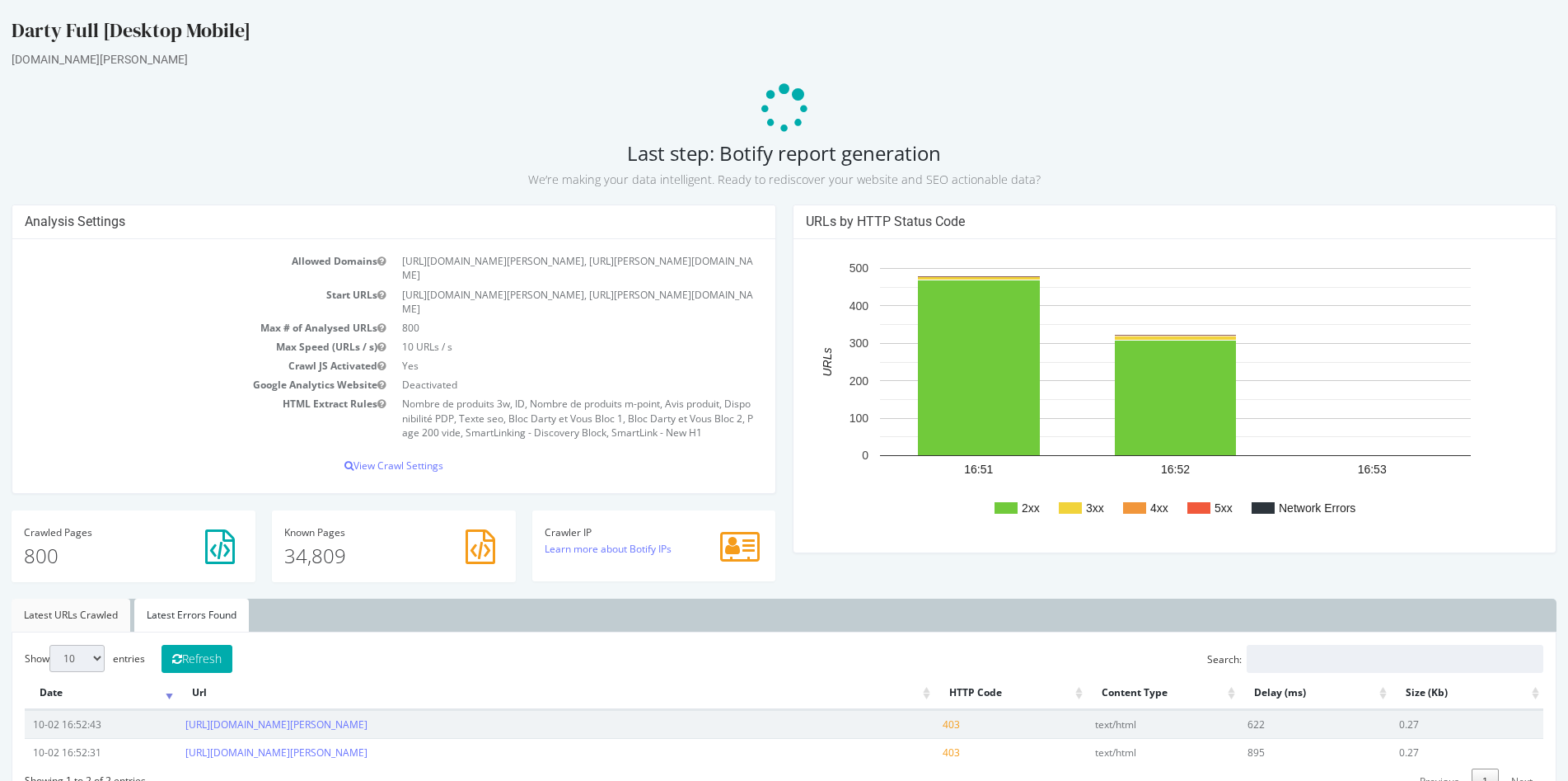
click at [97, 598] on link "Latest URLs Crawled" at bounding box center [71, 614] width 119 height 33
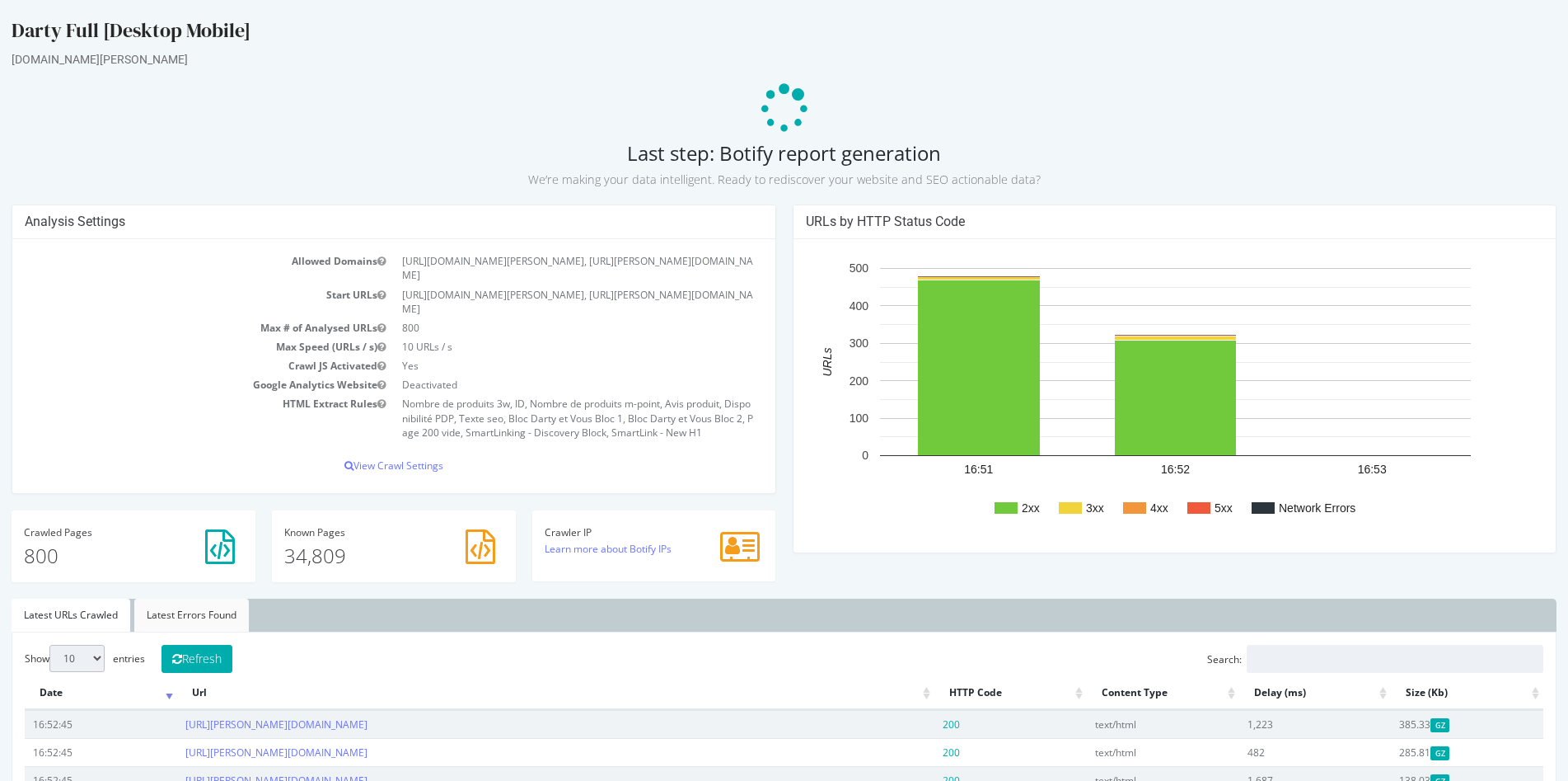
click at [177, 598] on link "Latest Errors Found" at bounding box center [192, 614] width 115 height 33
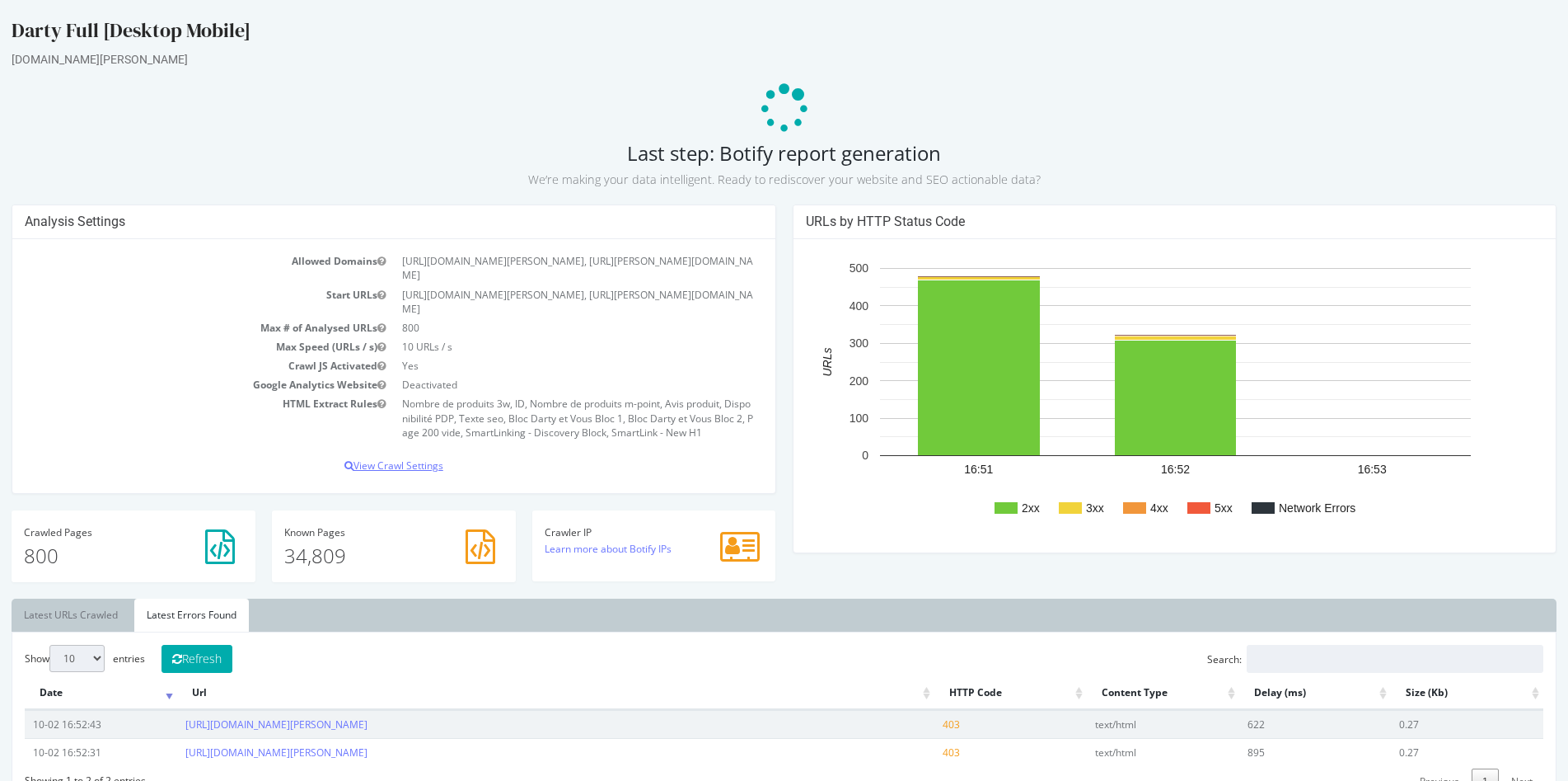
click at [398, 458] on p "View Crawl Settings" at bounding box center [393, 465] width 738 height 14
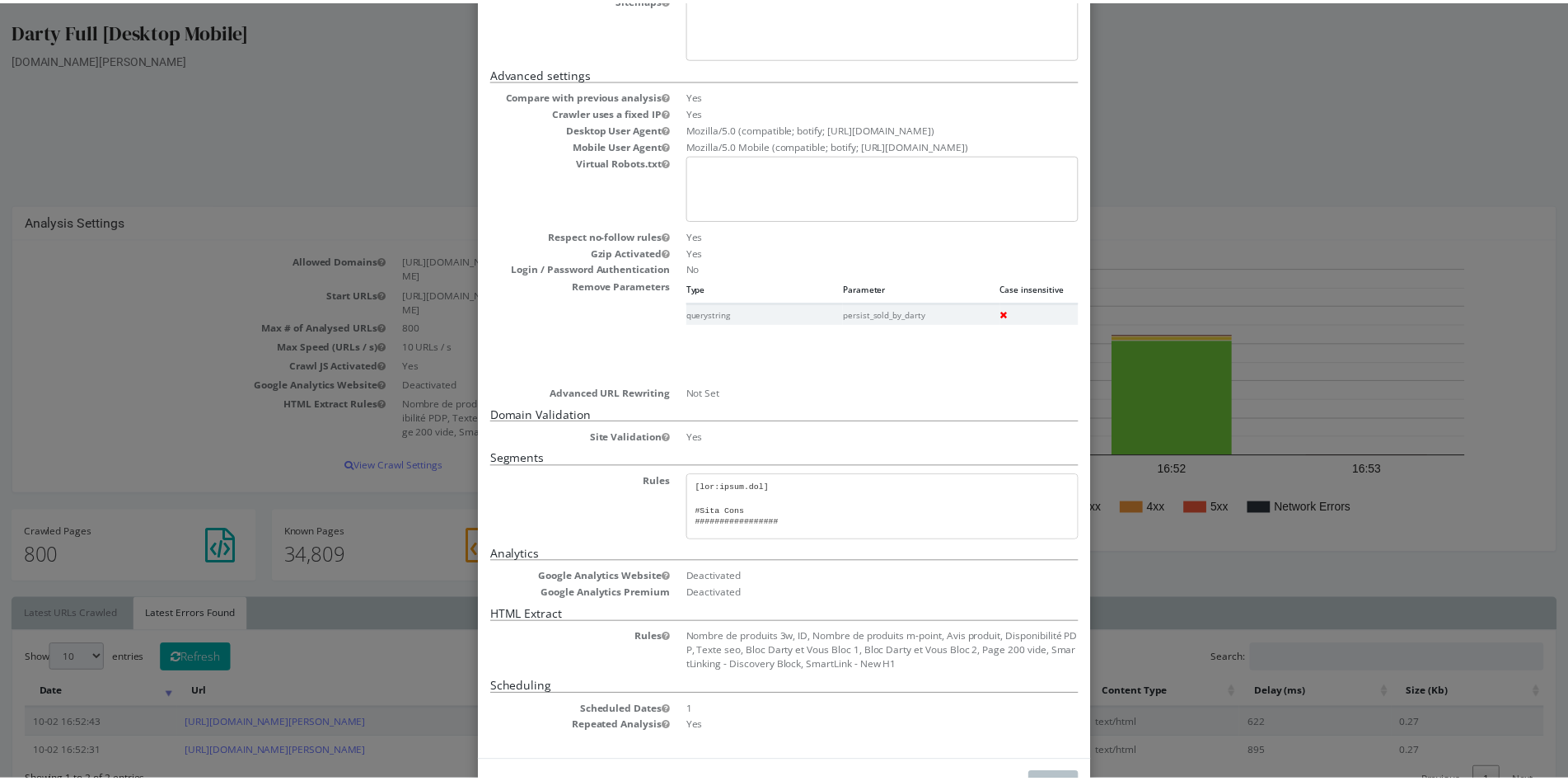
scroll to position [305, 0]
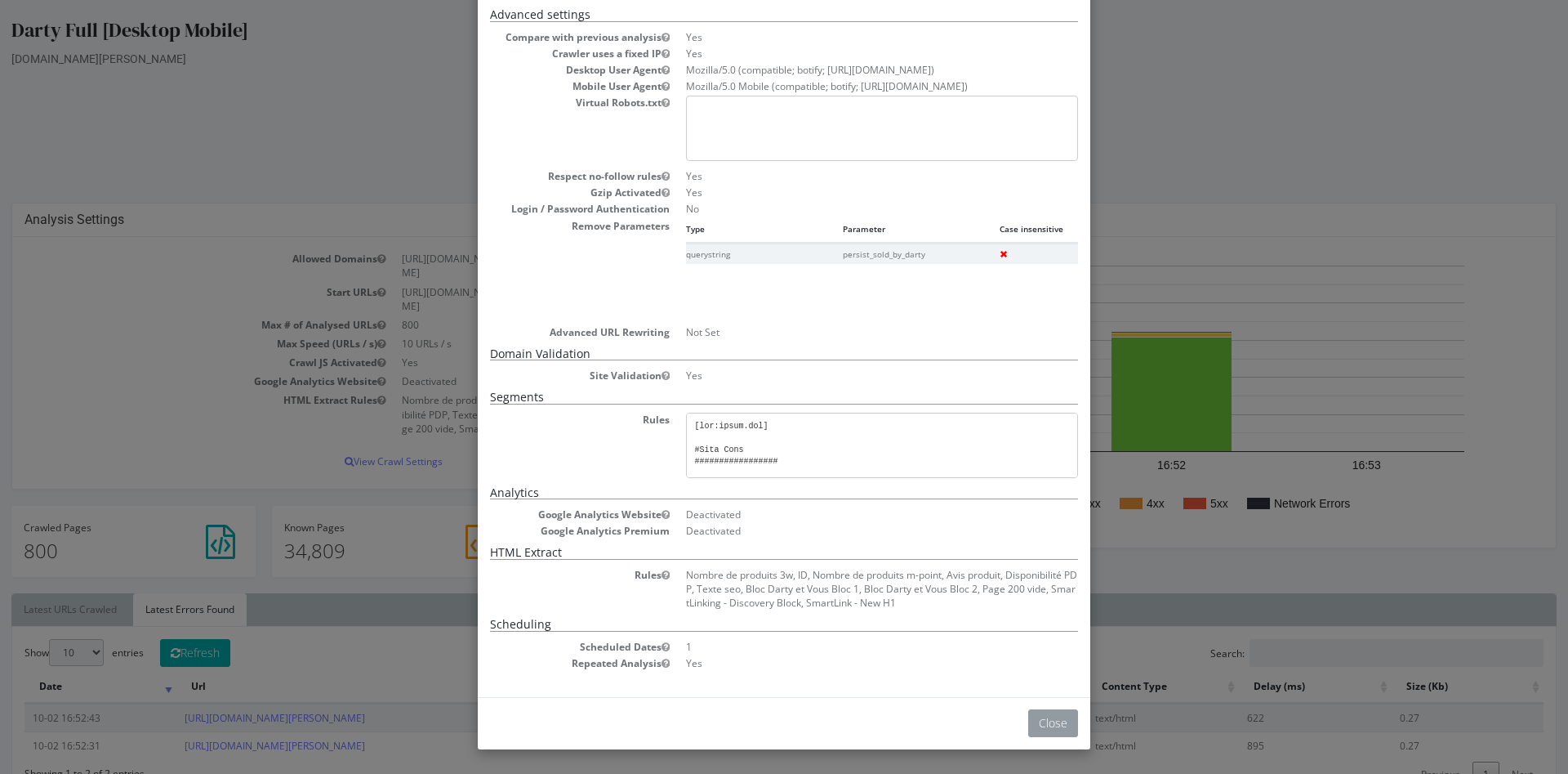
click at [1043, 719] on button "Close" at bounding box center [1053, 723] width 49 height 28
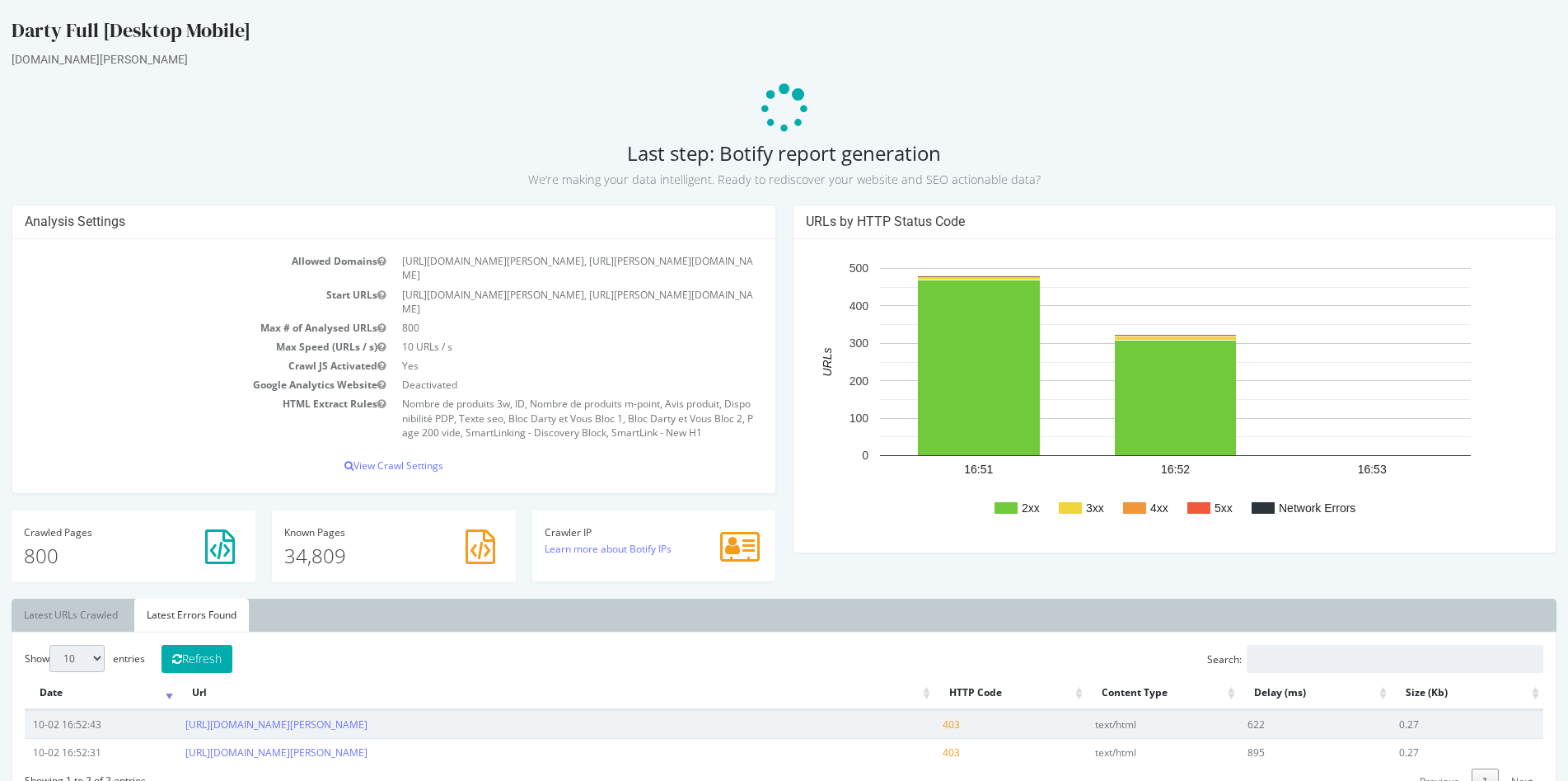
click at [516, 357] on td "Yes" at bounding box center [578, 366] width 370 height 19
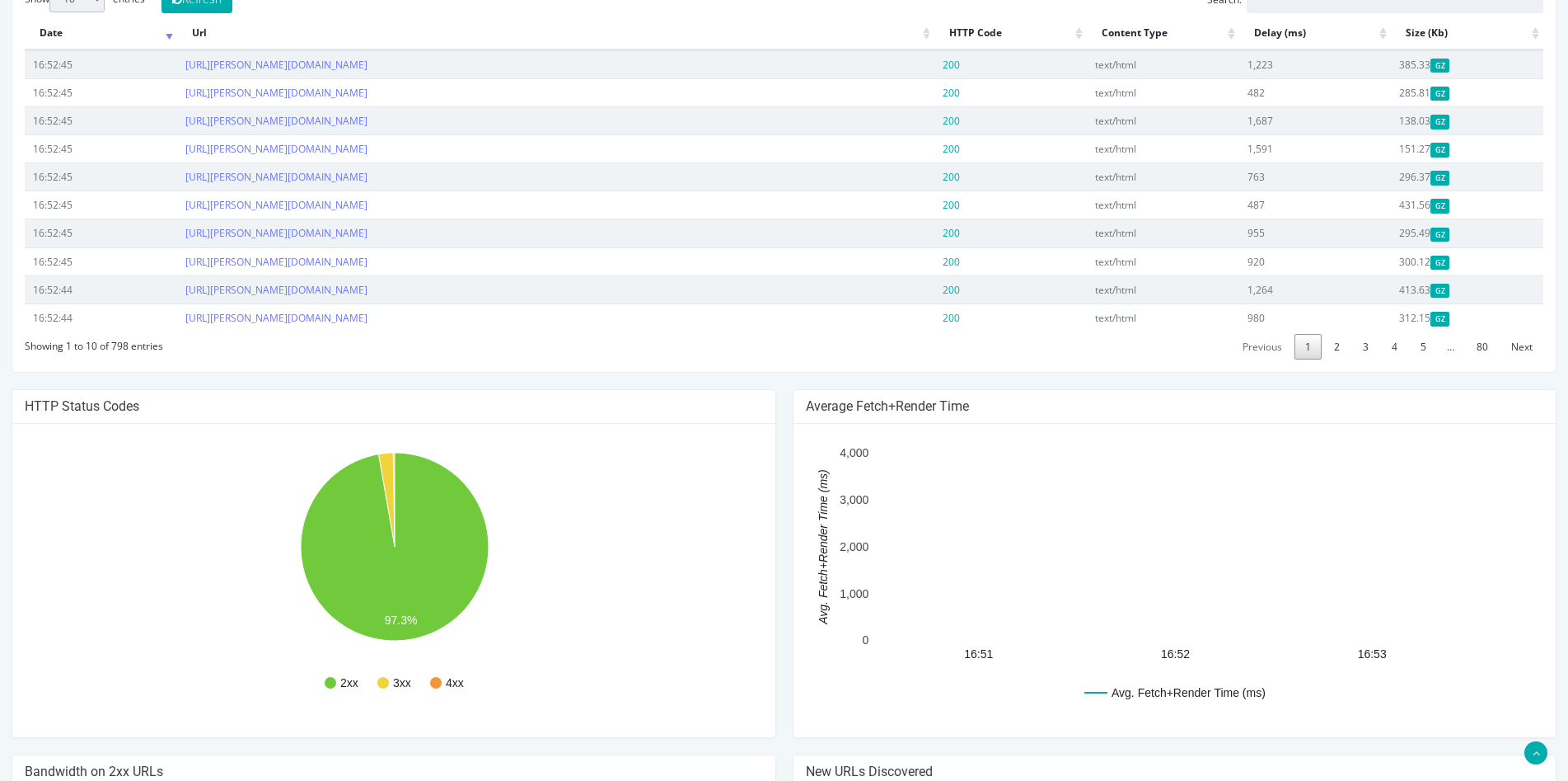
scroll to position [412, 0]
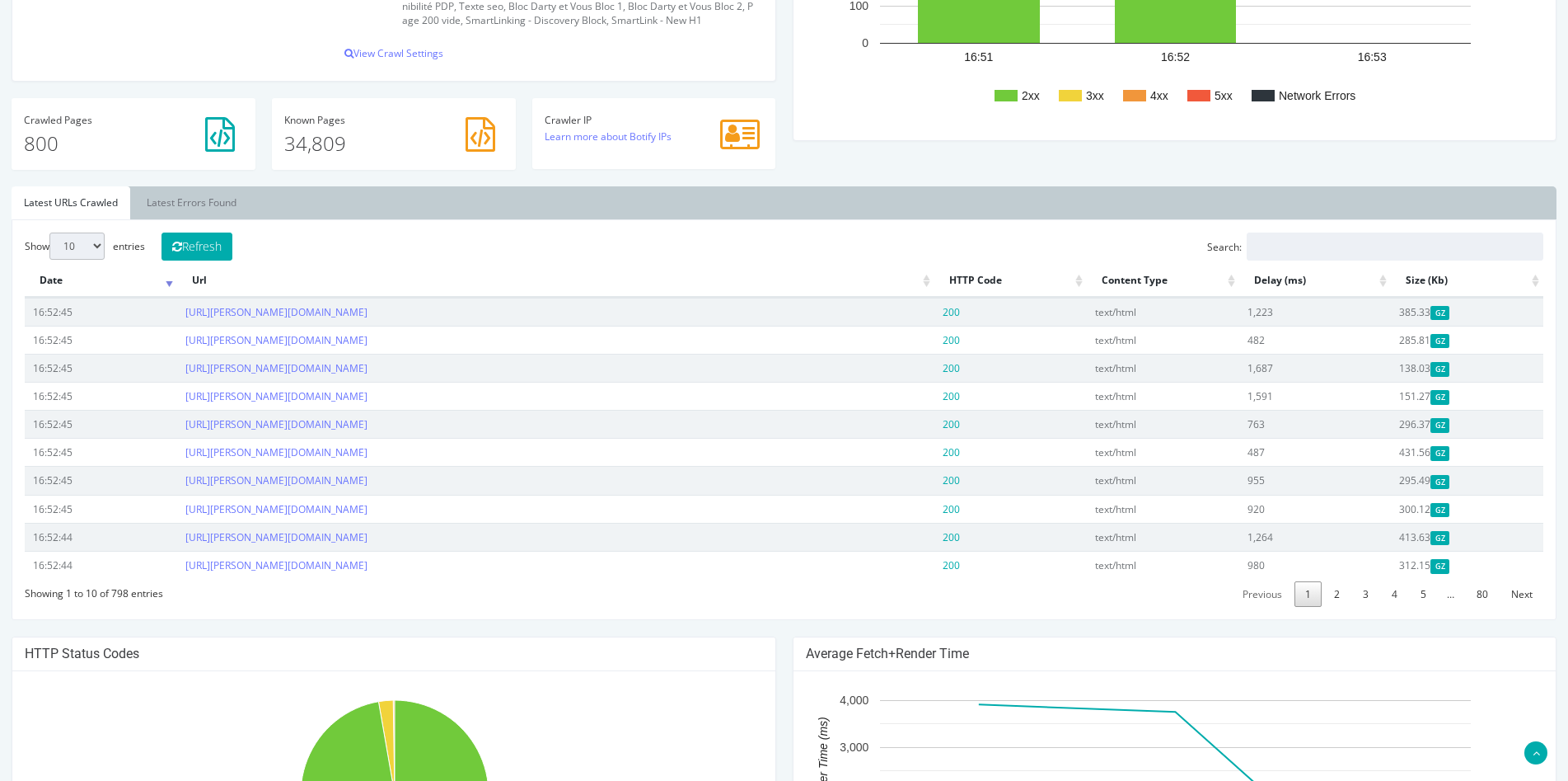
click at [928, 265] on th "Url" at bounding box center [555, 281] width 758 height 32
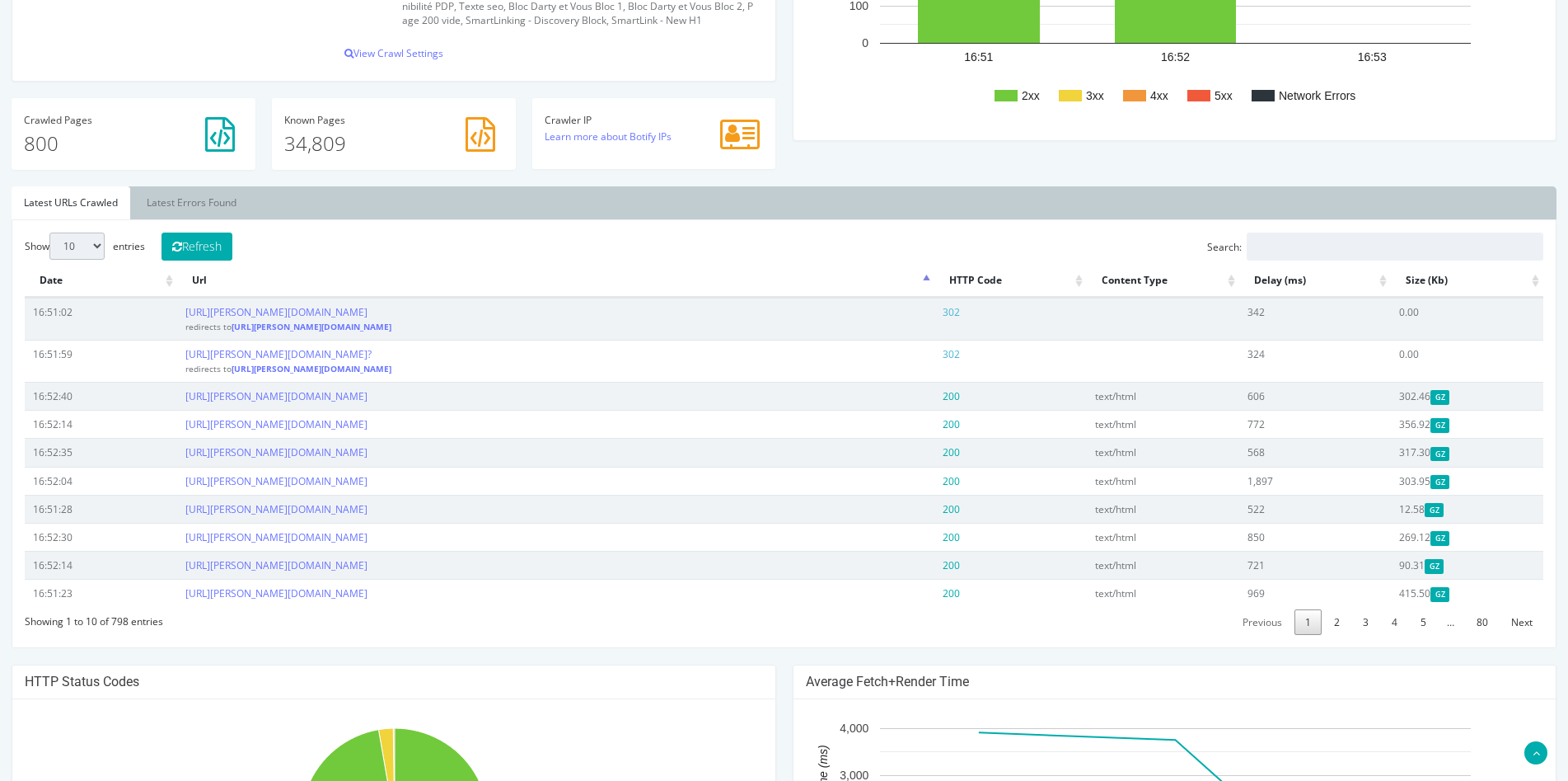
click at [928, 265] on th "Url" at bounding box center [555, 281] width 758 height 32
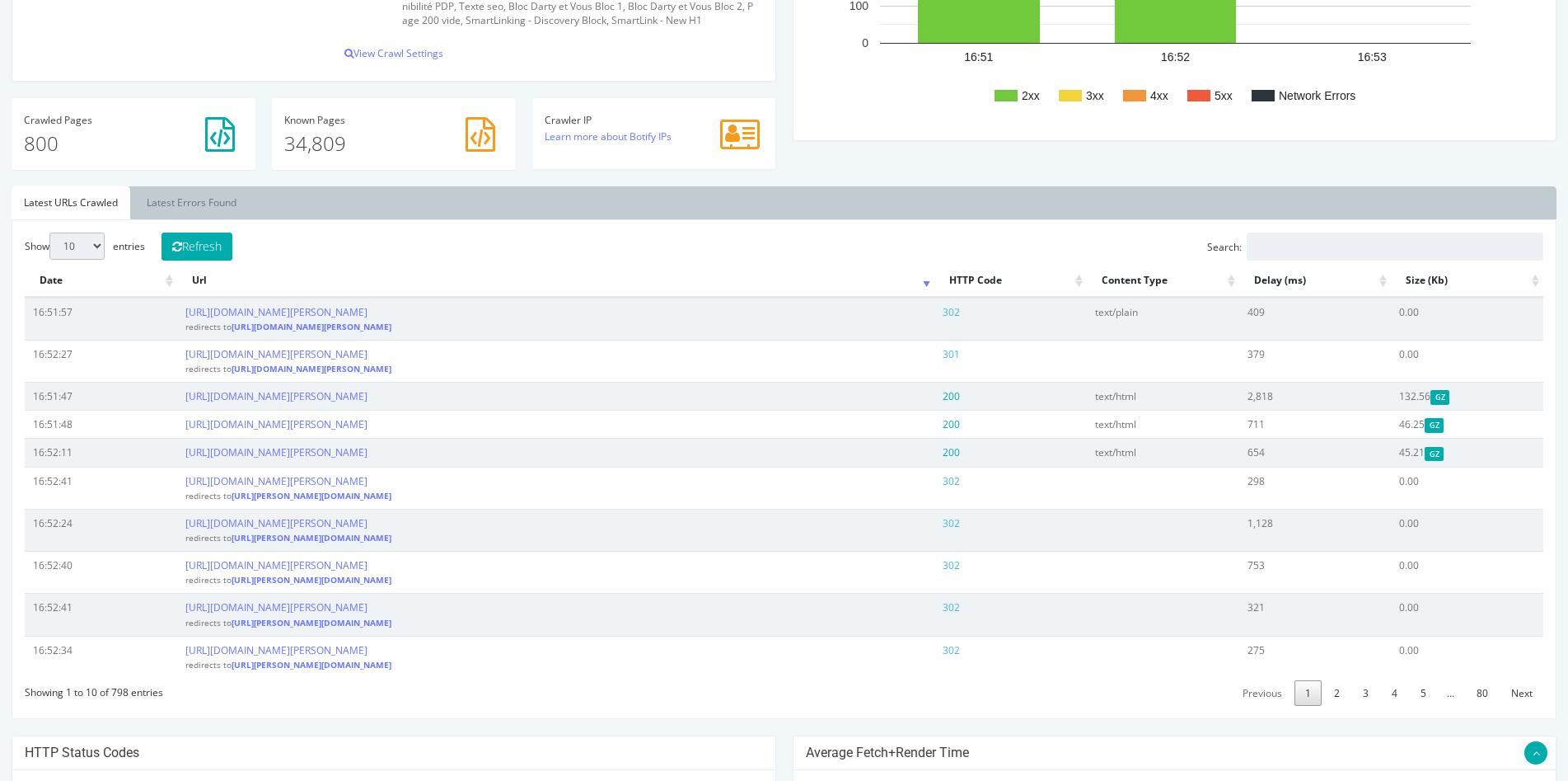
click at [927, 265] on th "Url" at bounding box center [555, 281] width 758 height 32
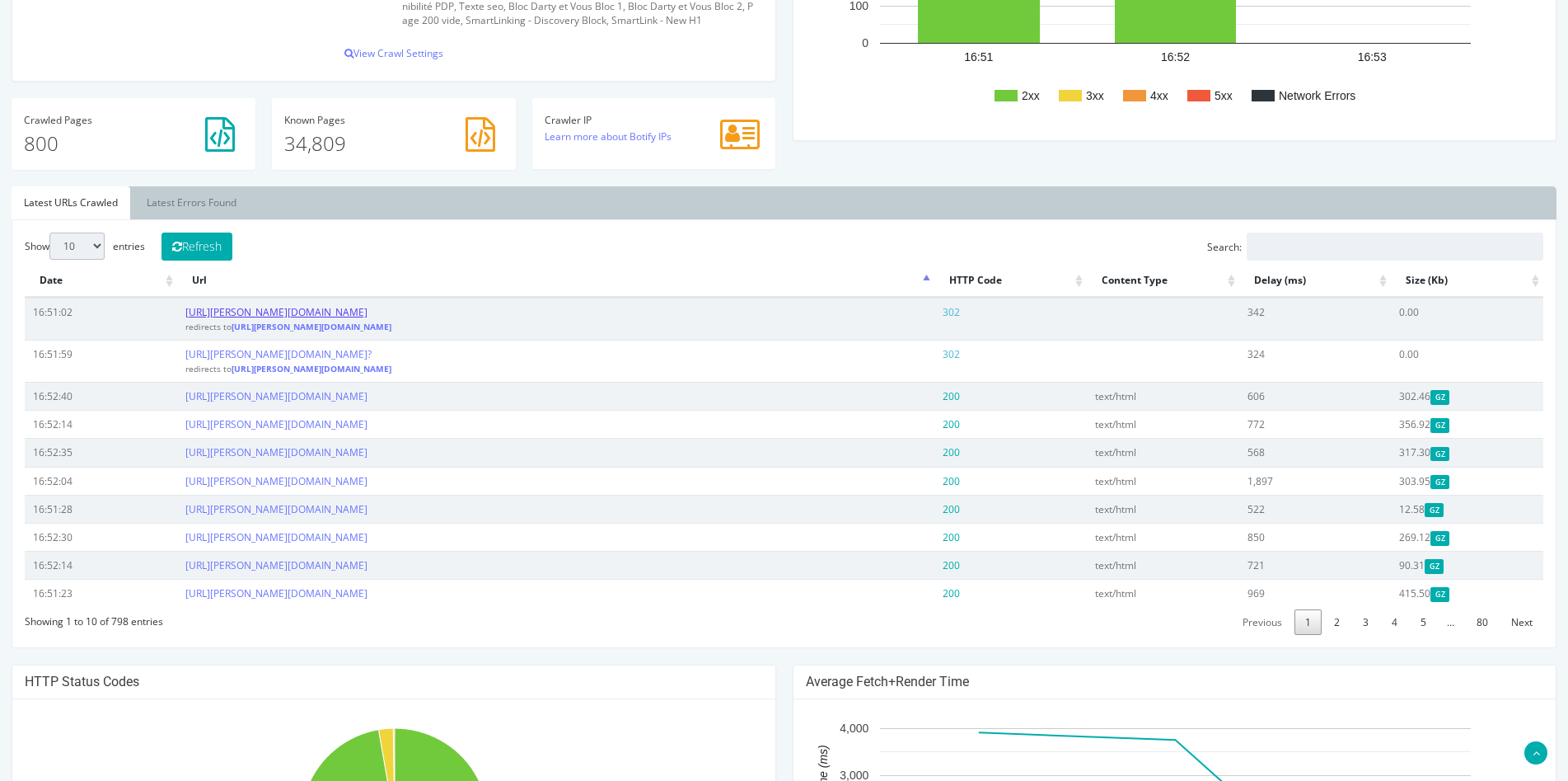
click at [248, 305] on link "[URL][PERSON_NAME][DOMAIN_NAME]" at bounding box center [277, 312] width 182 height 14
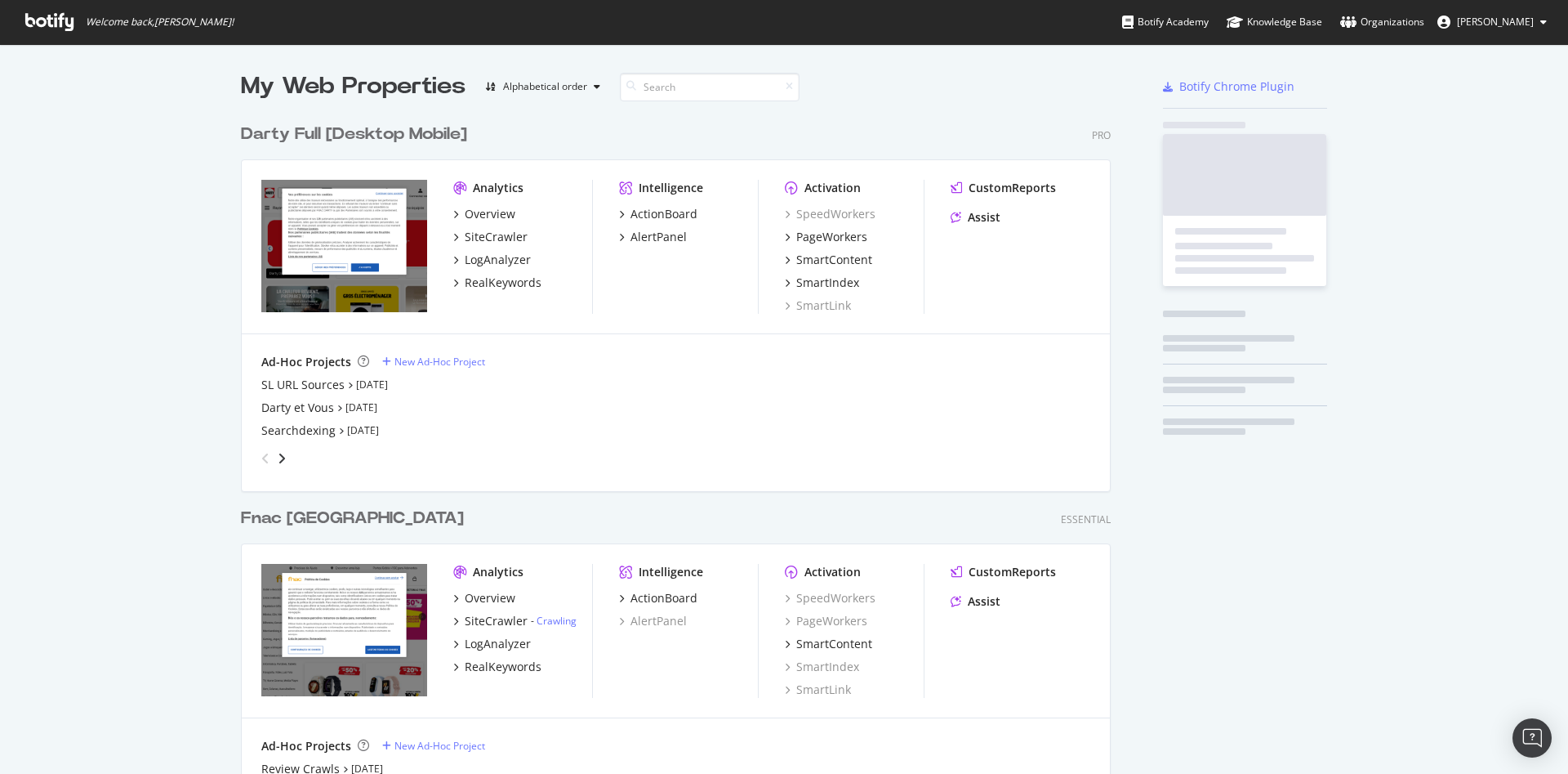
scroll to position [759, 1540]
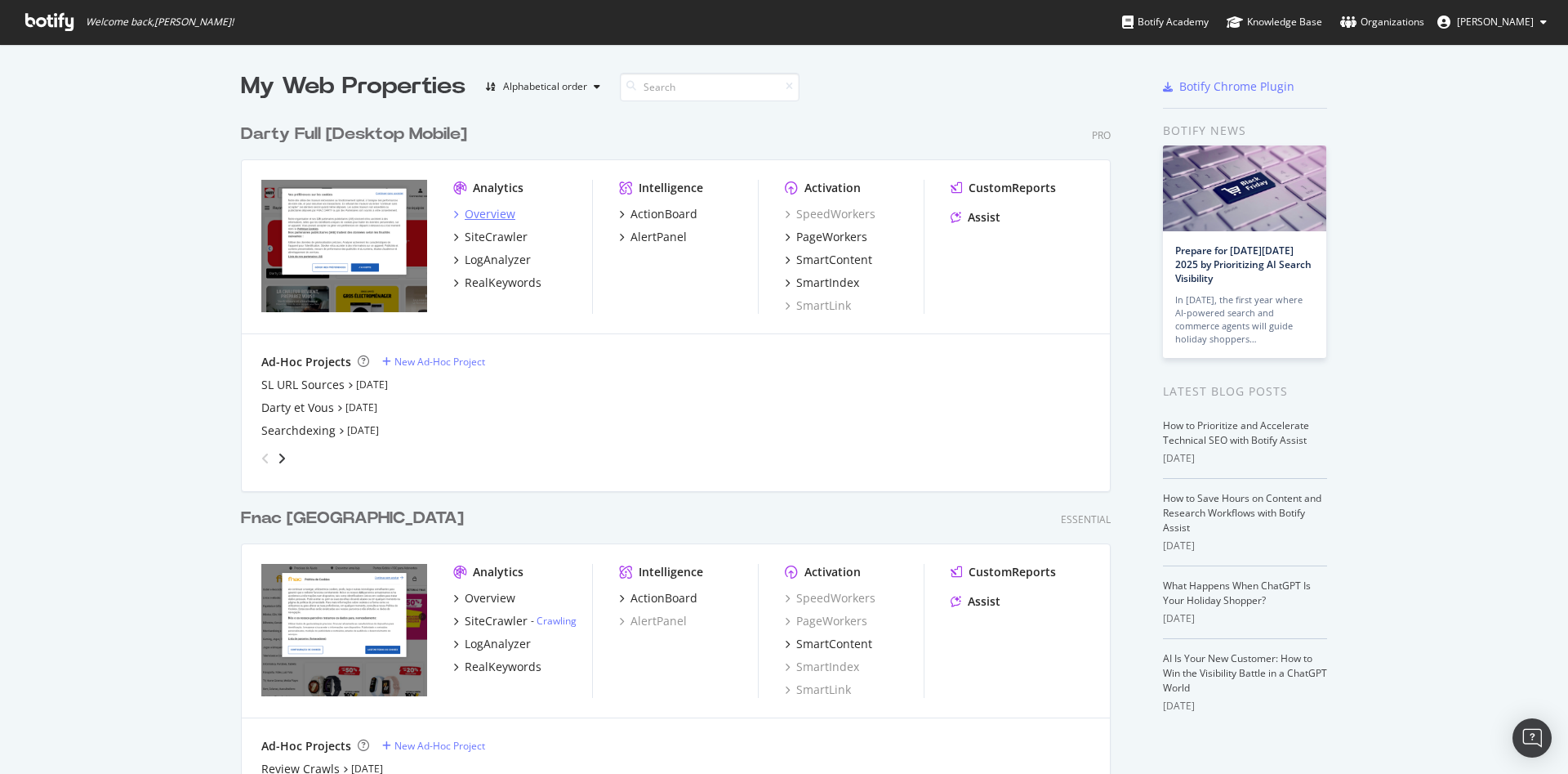
click at [484, 209] on div "Overview" at bounding box center [490, 214] width 50 height 17
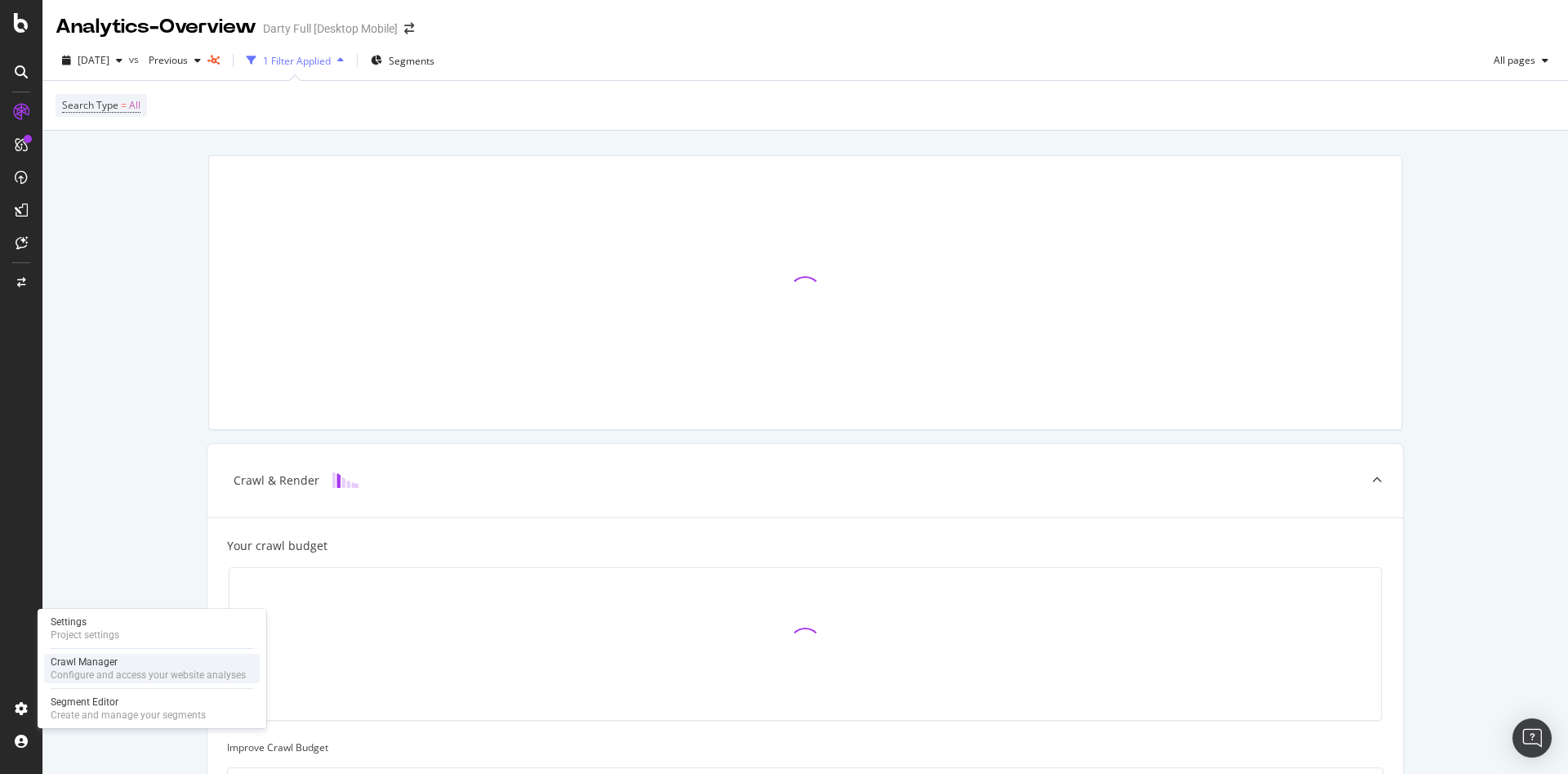
click at [70, 677] on div "Configure and access your website analyses" at bounding box center [147, 674] width 195 height 13
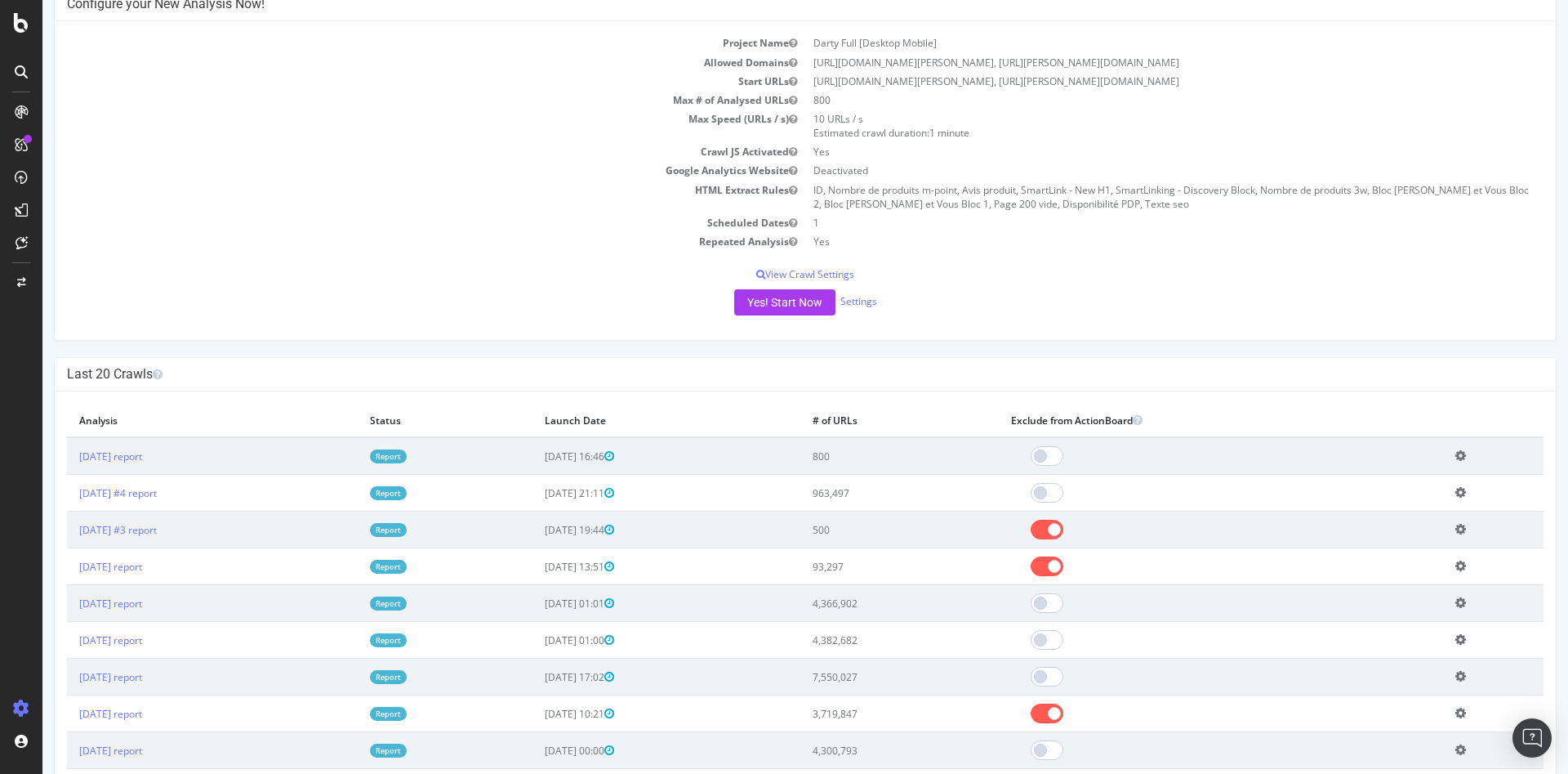
scroll to position [163, 0]
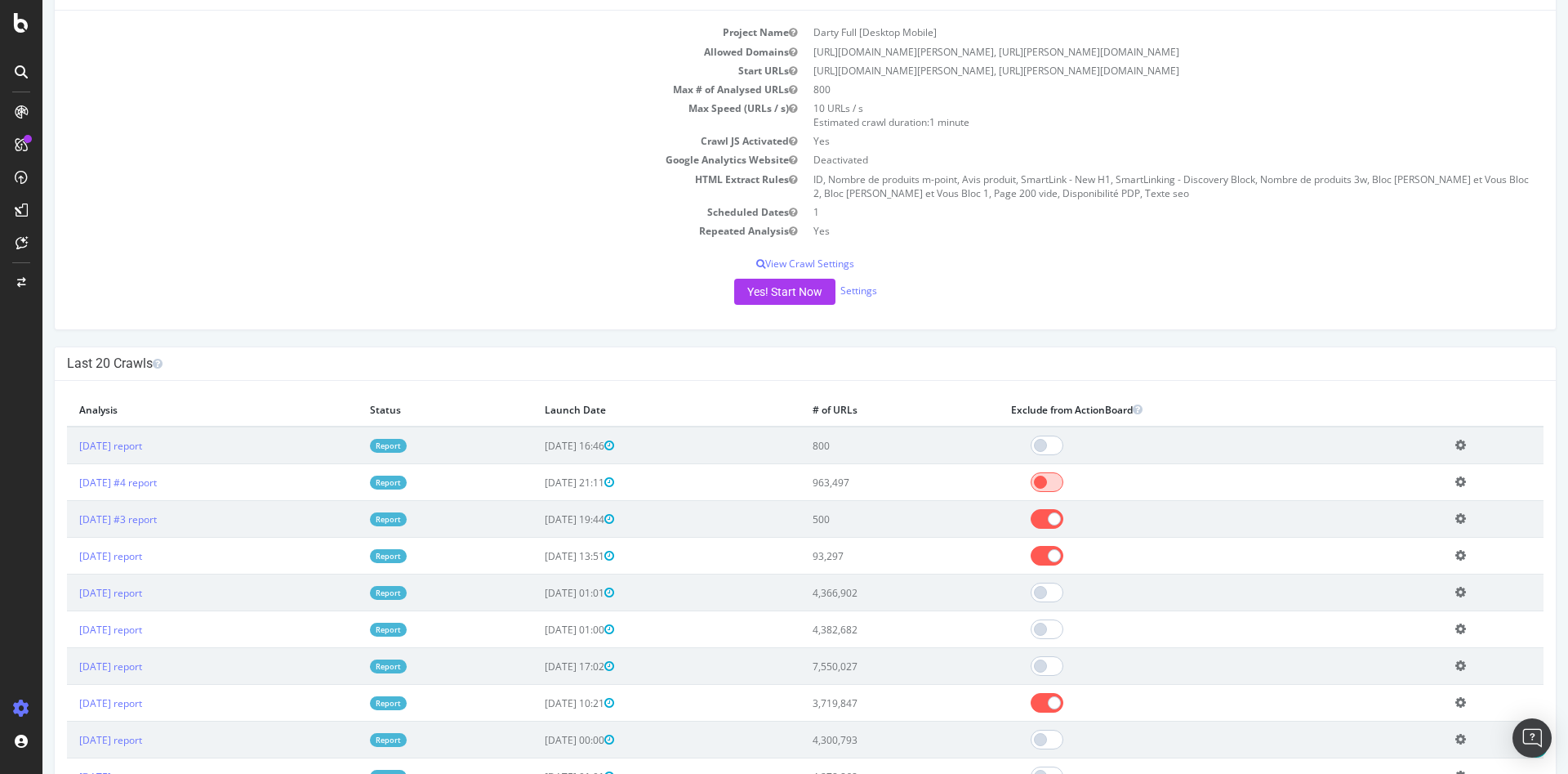
click at [1063, 485] on span at bounding box center [1046, 482] width 33 height 20
click at [1063, 446] on span at bounding box center [1046, 445] width 33 height 20
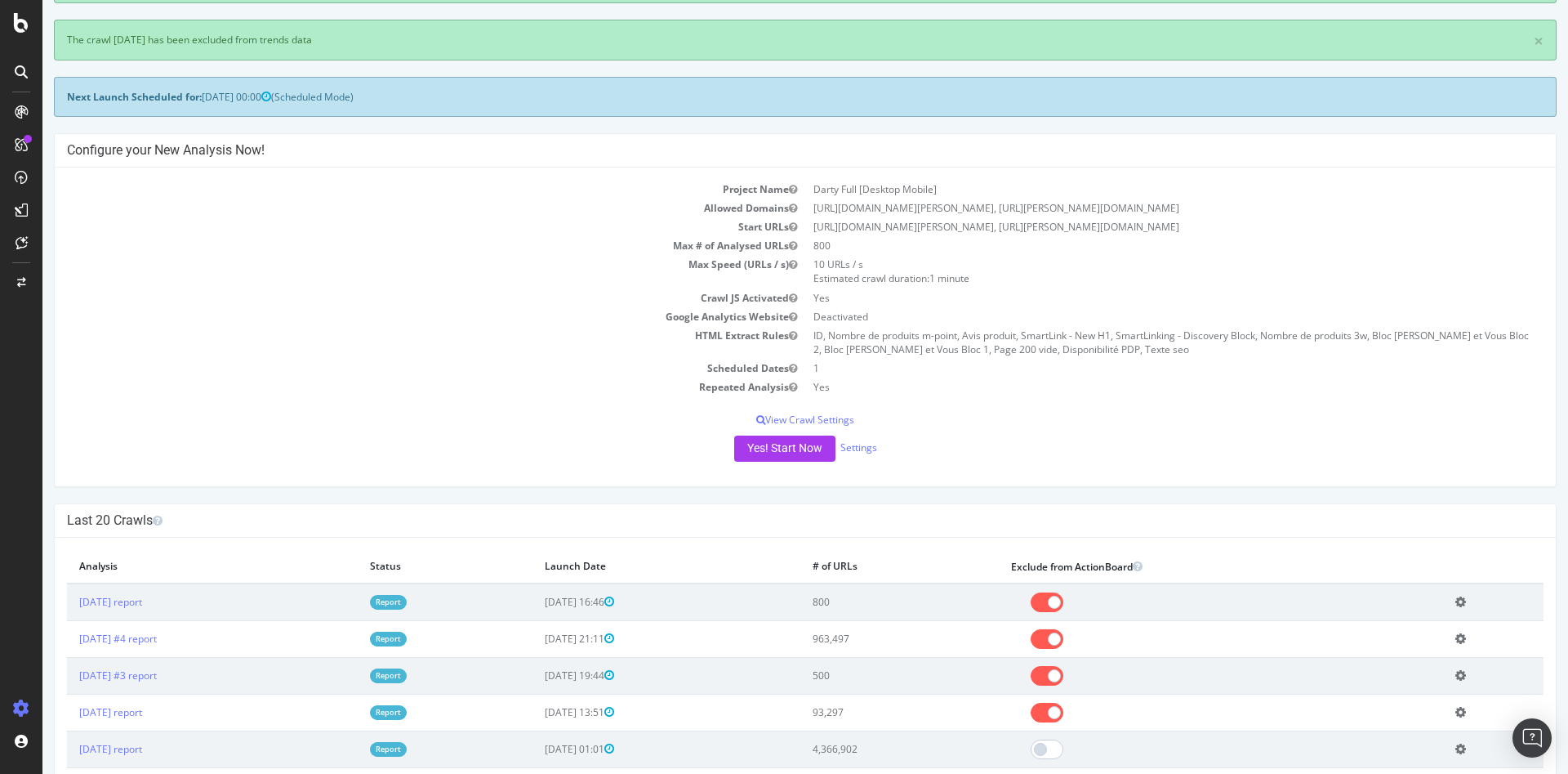
scroll to position [245, 0]
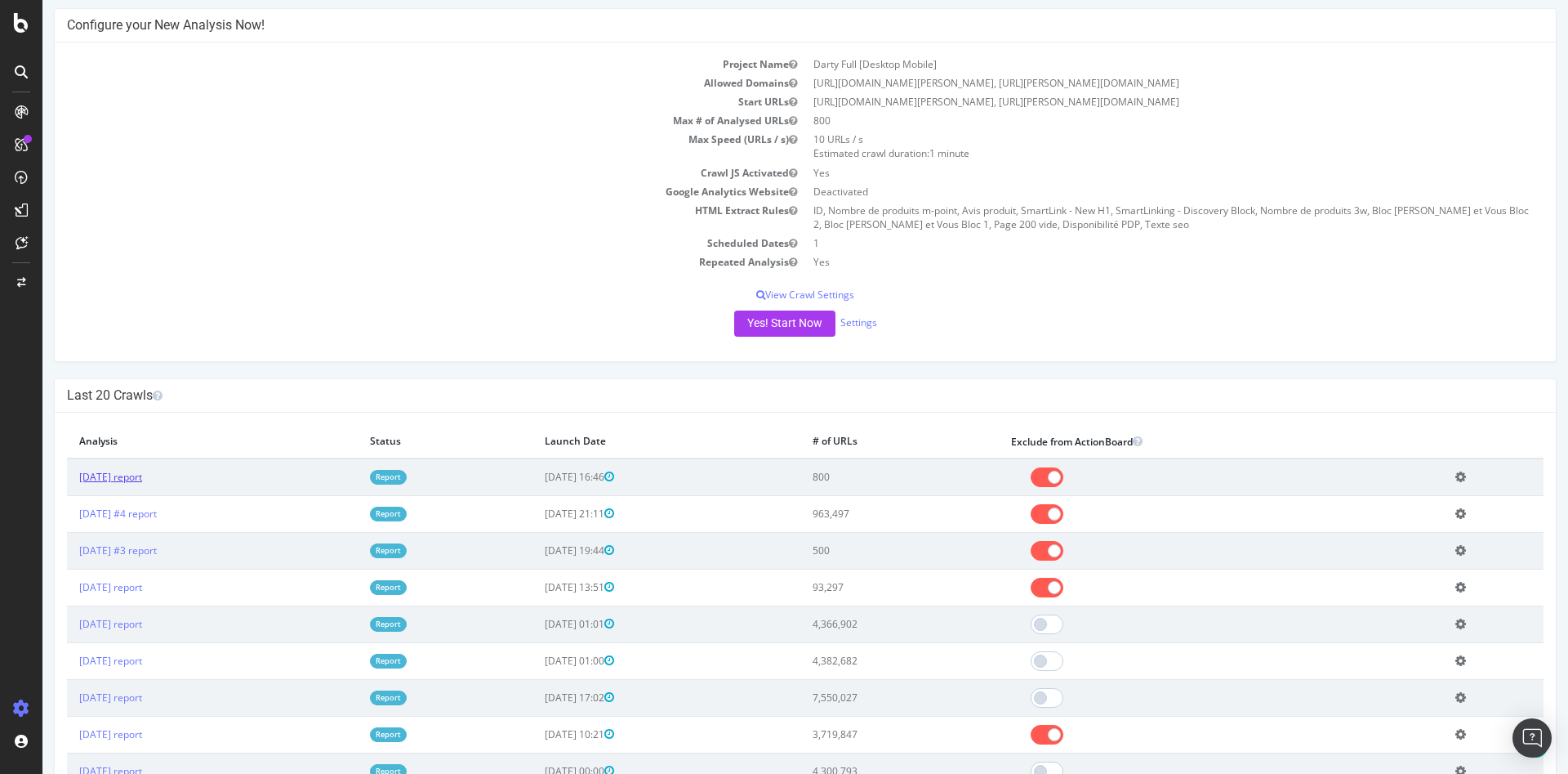
click at [143, 478] on link "[DATE] report" at bounding box center [111, 477] width 63 height 14
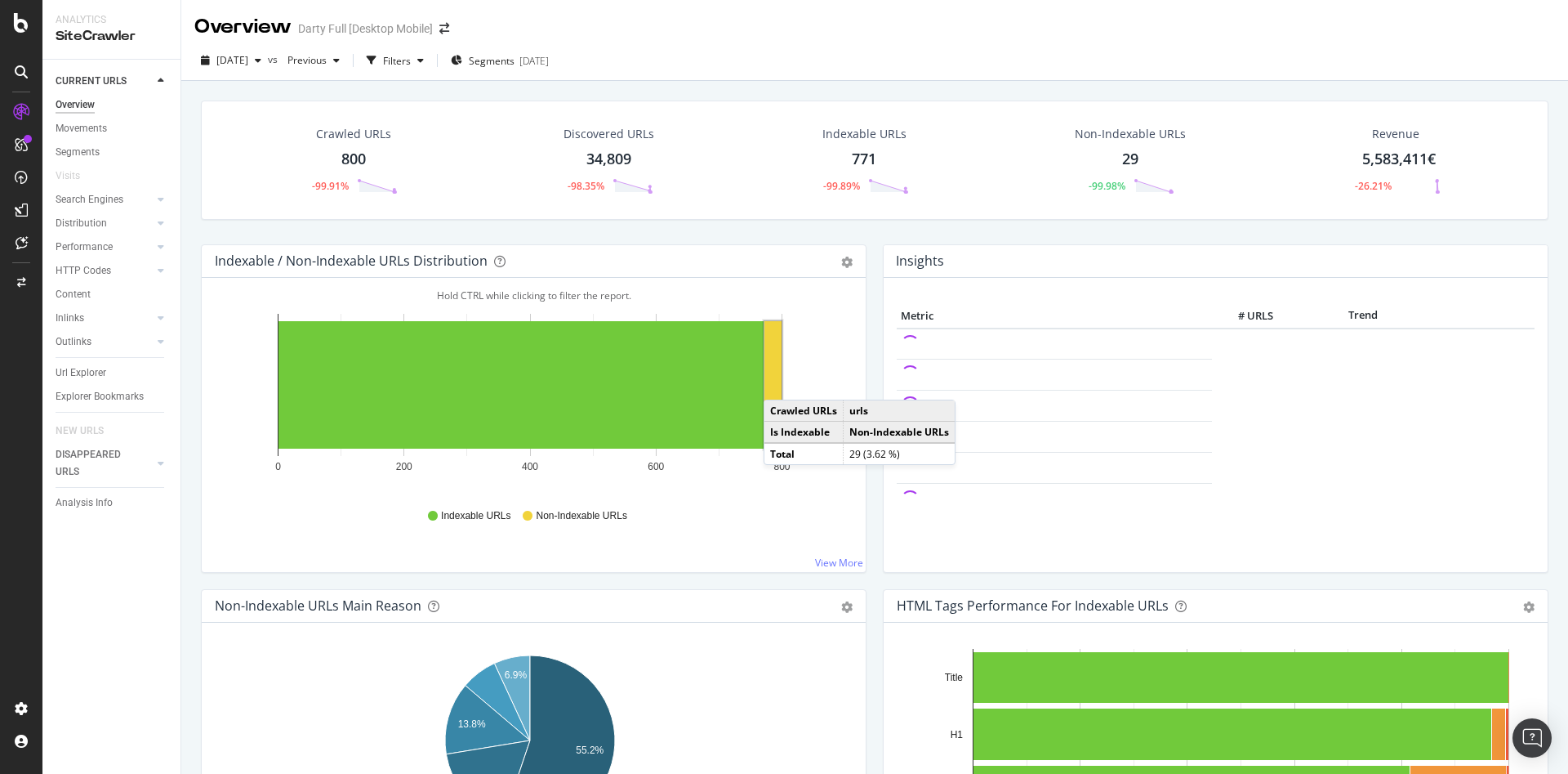
click at [779, 383] on rect "A chart." at bounding box center [772, 384] width 17 height 128
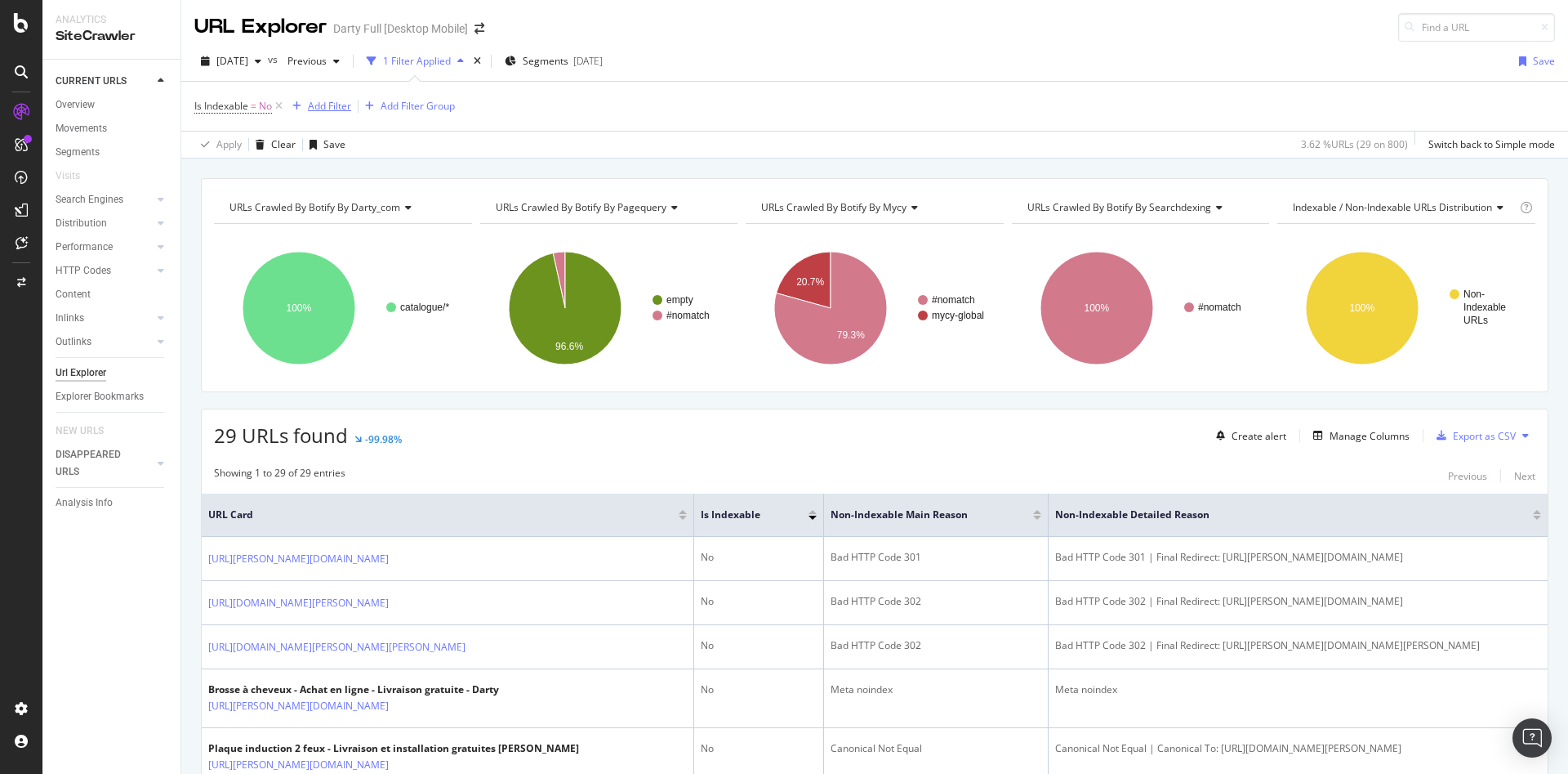
click at [333, 105] on div "Add Filter" at bounding box center [330, 106] width 44 height 14
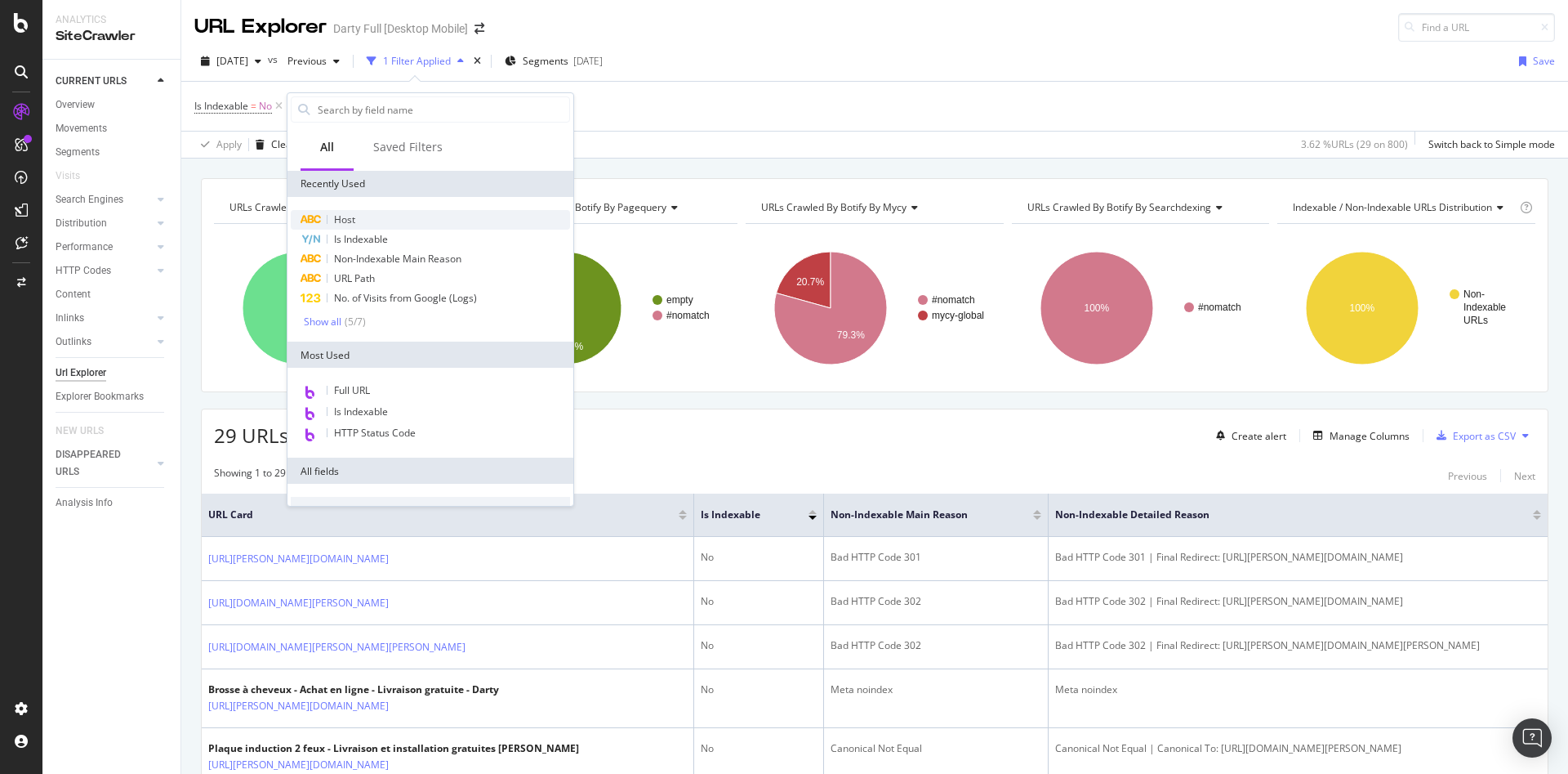
click at [376, 220] on div "Host" at bounding box center [431, 220] width 279 height 20
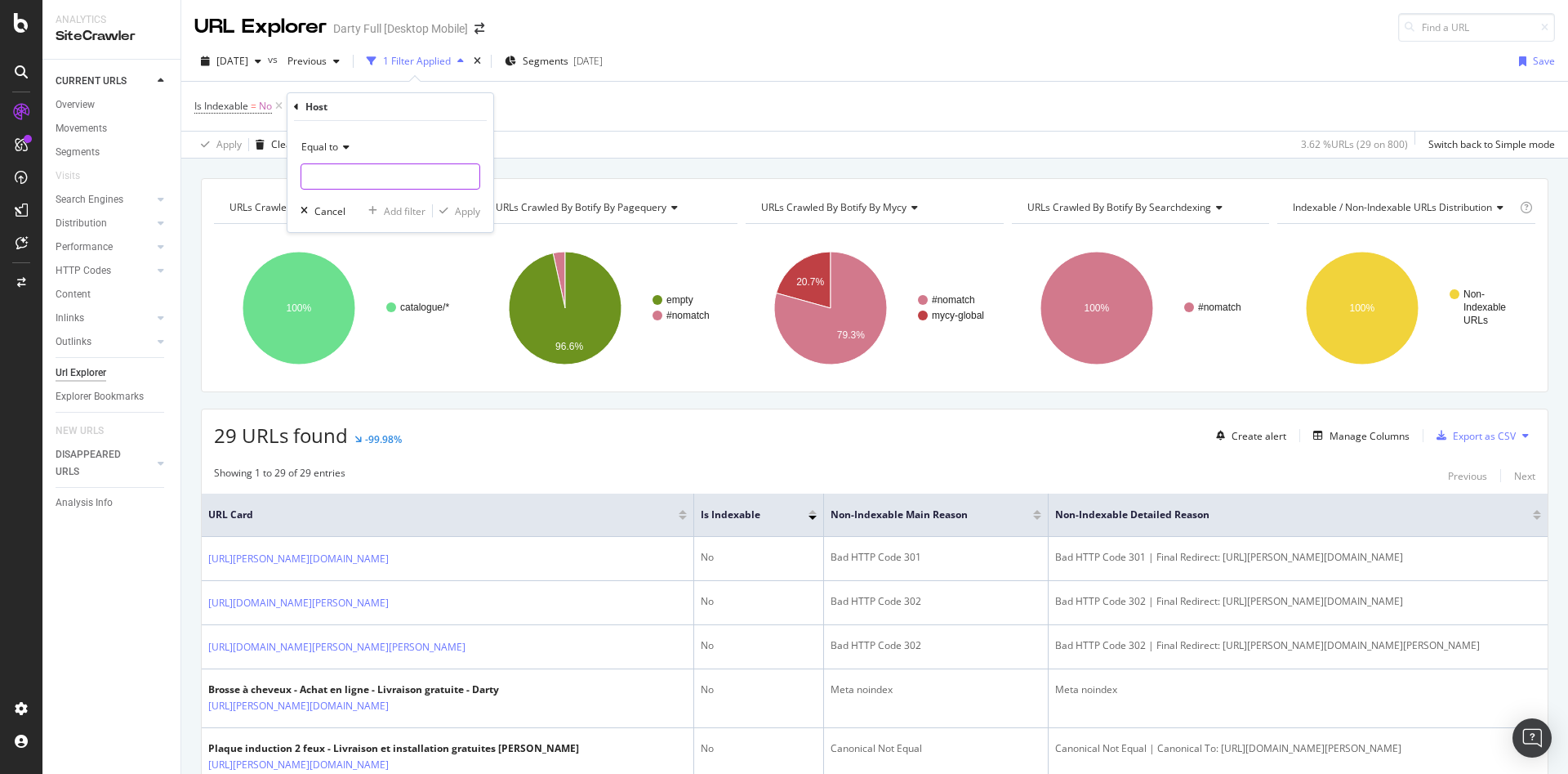
click at [359, 171] on input "text" at bounding box center [391, 176] width 178 height 26
click at [372, 217] on span "[DOMAIN_NAME][PERSON_NAME]" at bounding box center [390, 215] width 169 height 14
type input "[DOMAIN_NAME][PERSON_NAME]"
click at [463, 214] on div "Apply" at bounding box center [468, 211] width 26 height 14
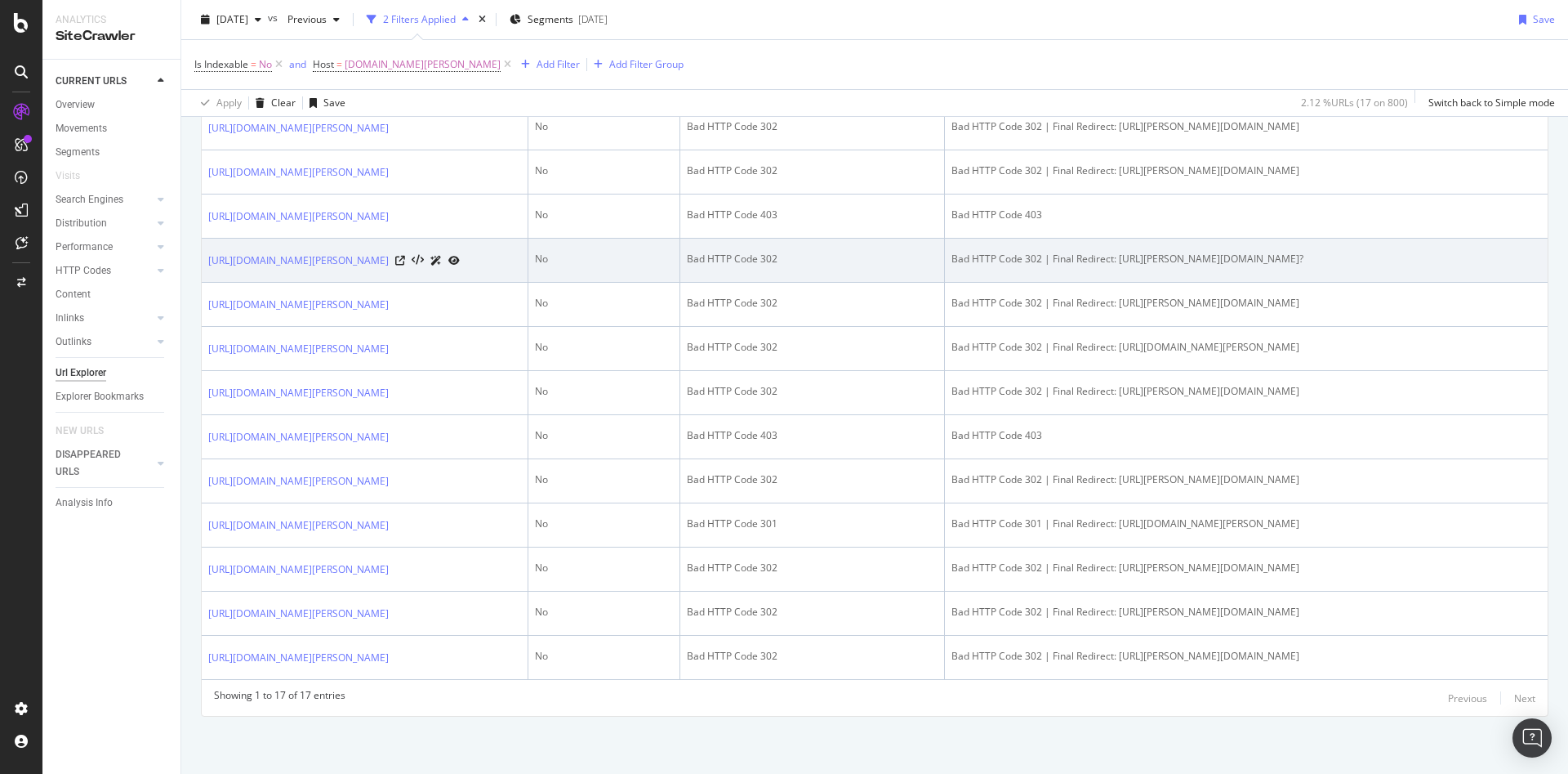
scroll to position [735, 0]
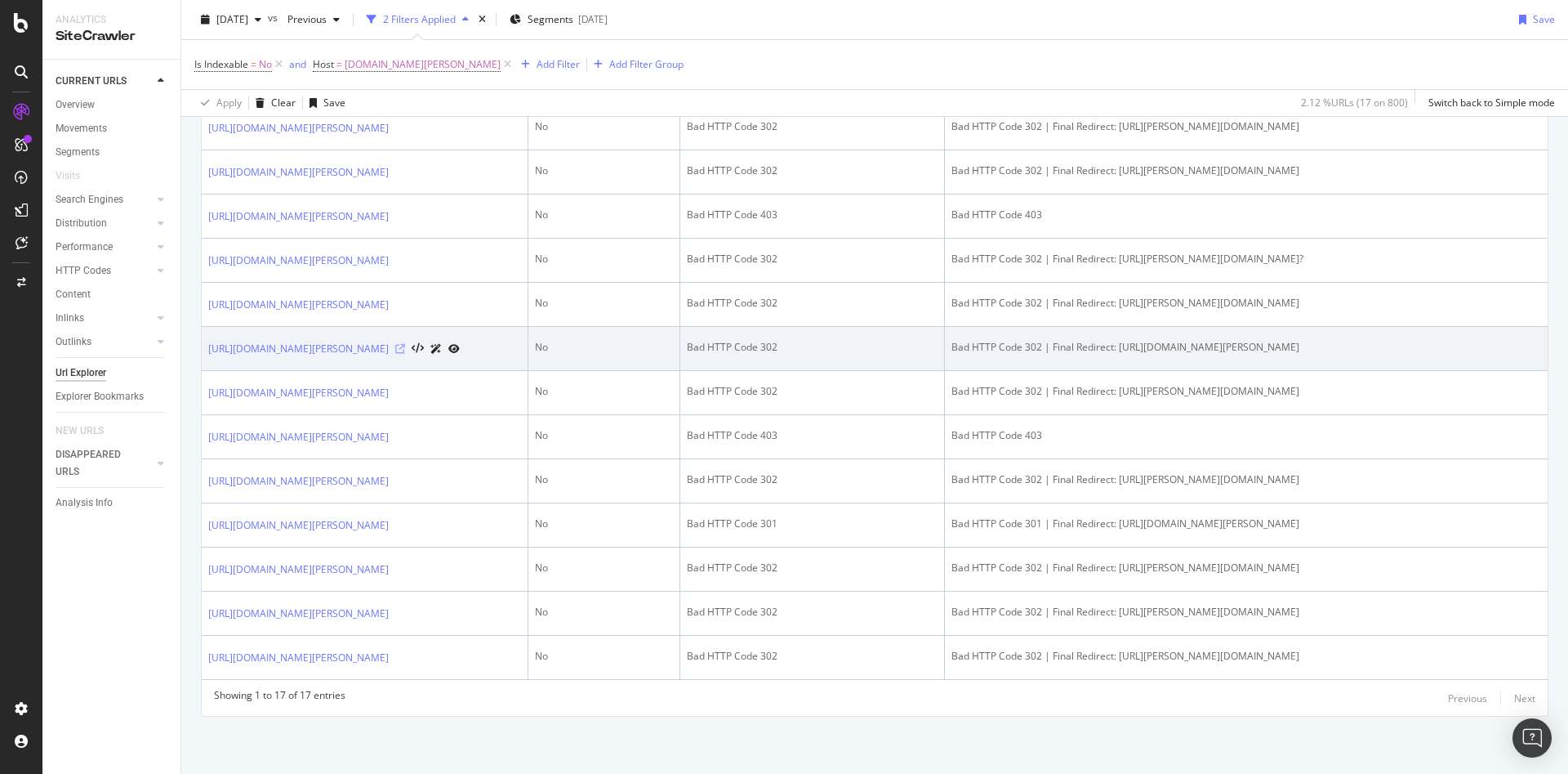
click at [405, 353] on icon at bounding box center [400, 348] width 10 height 10
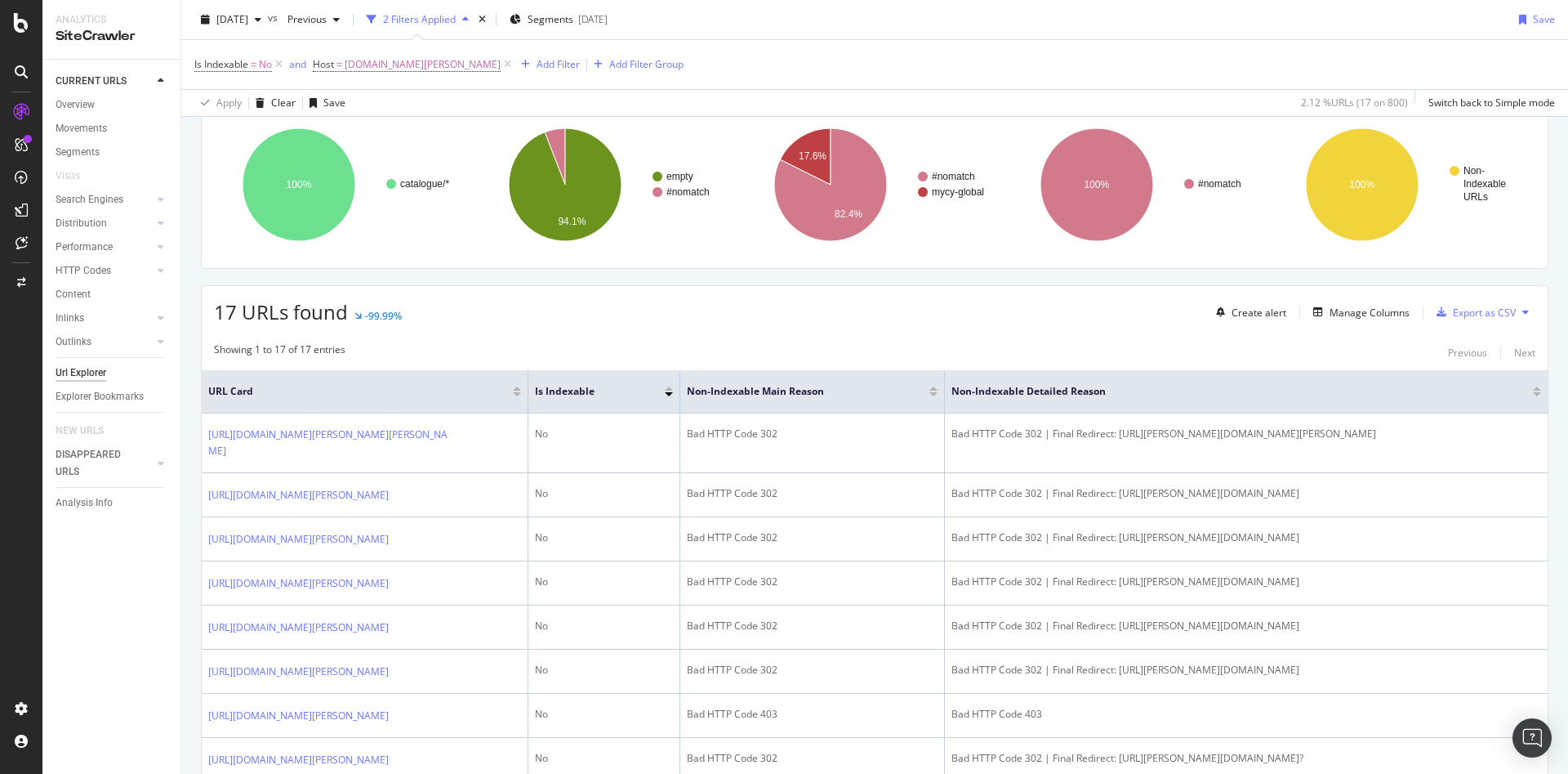
scroll to position [0, 0]
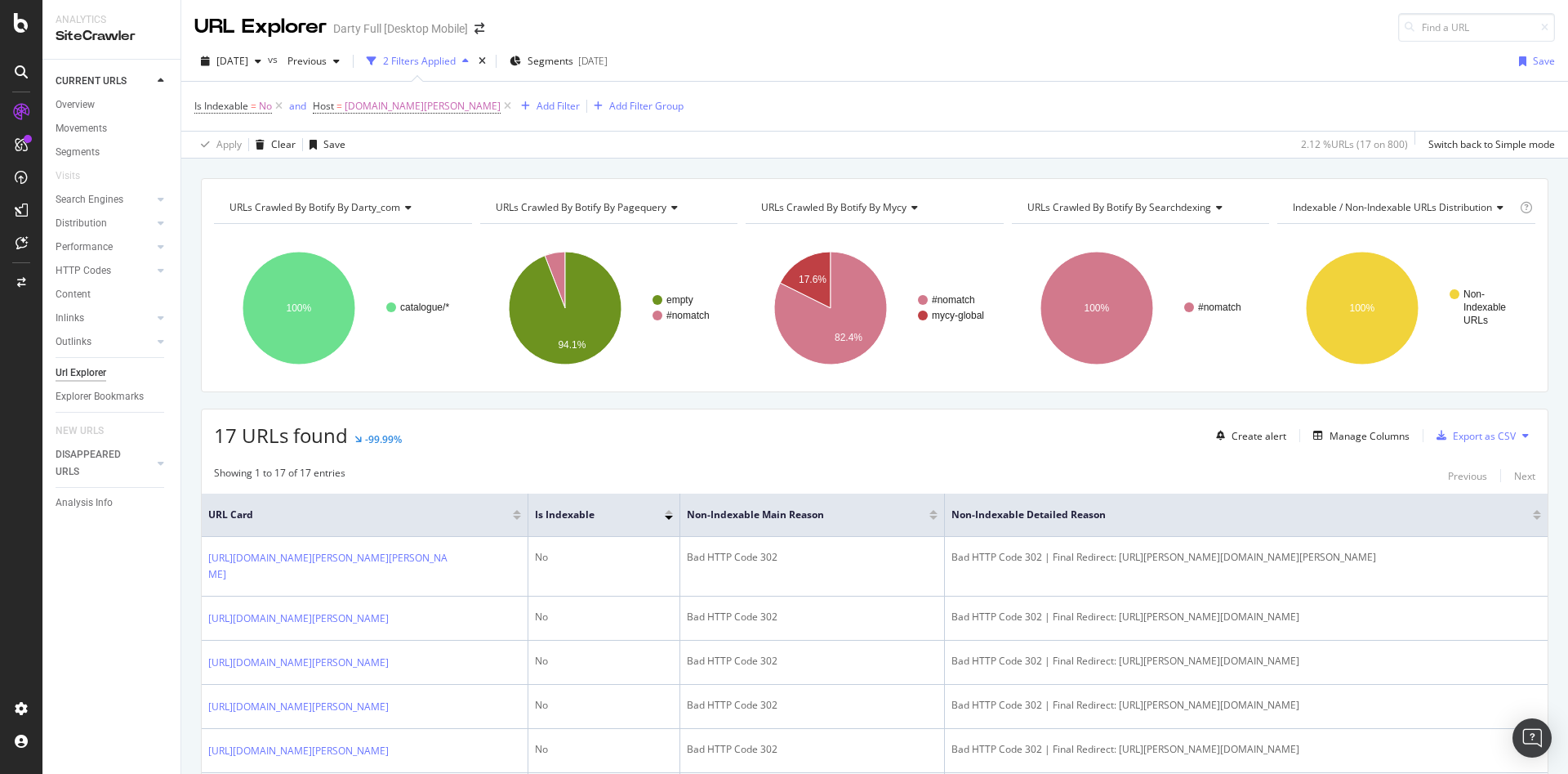
drag, startPoint x: 36, startPoint y: 571, endPoint x: 141, endPoint y: 549, distance: 107.3
click at [38, 571] on div at bounding box center [22, 397] width 40 height 596
